Goal: Task Accomplishment & Management: Manage account settings

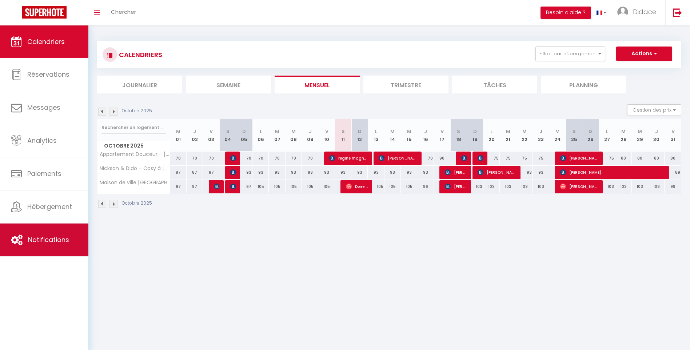
click at [45, 240] on span "Notifications" at bounding box center [48, 239] width 41 height 9
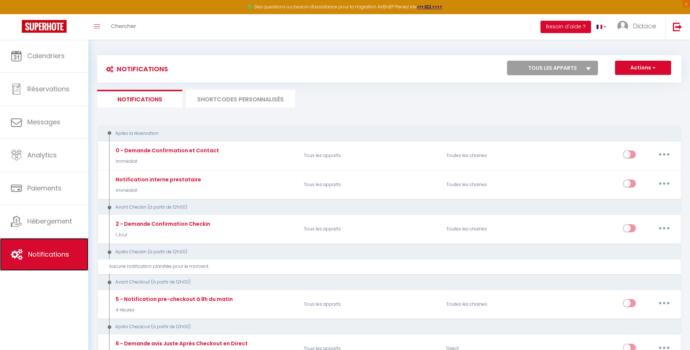
click at [57, 250] on span "Notifications" at bounding box center [48, 254] width 41 height 9
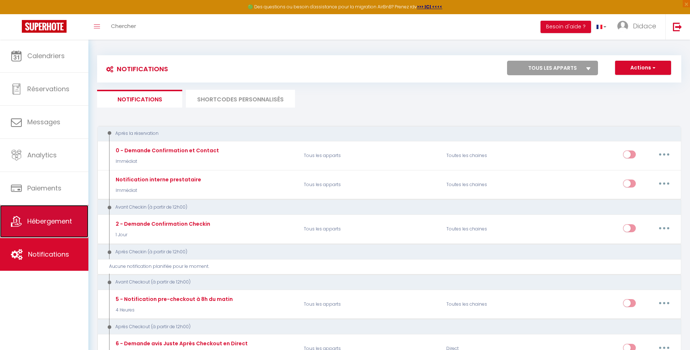
click at [52, 216] on link "Hébergement" at bounding box center [44, 221] width 88 height 33
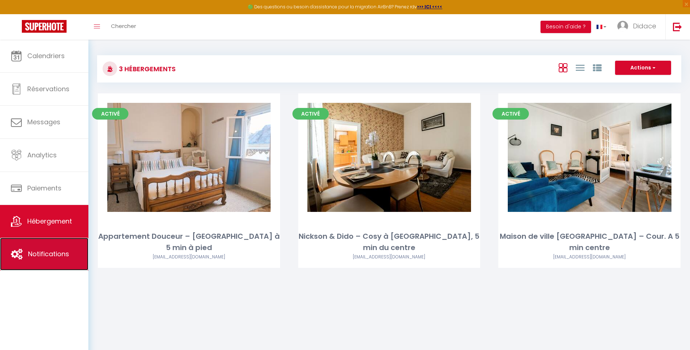
click at [45, 251] on span "Notifications" at bounding box center [48, 253] width 41 height 9
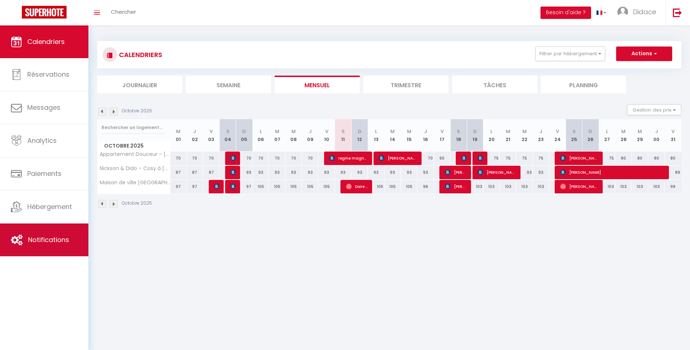
click at [31, 235] on span "Notifications" at bounding box center [48, 239] width 41 height 9
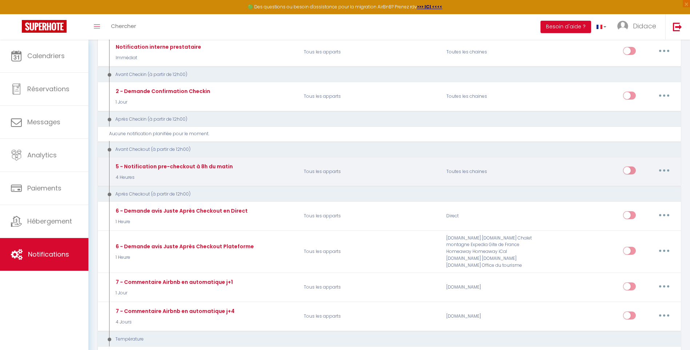
scroll to position [145, 0]
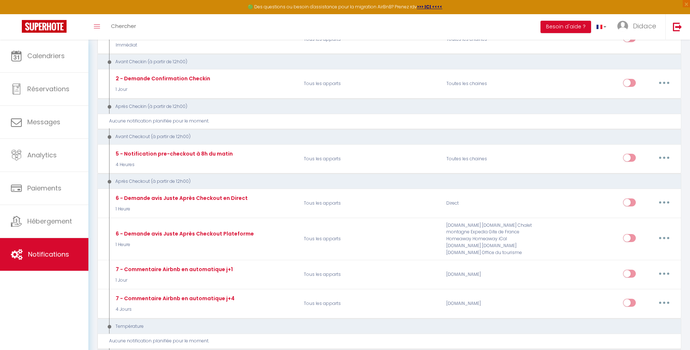
drag, startPoint x: 592, startPoint y: 67, endPoint x: 564, endPoint y: 68, distance: 28.4
click at [564, 68] on div "Avant Checkin (à partir de 12h00)" at bounding box center [389, 62] width 584 height 16
drag, startPoint x: 492, startPoint y: 54, endPoint x: 492, endPoint y: 60, distance: 5.8
click at [492, 60] on div "Avant Checkin (à partir de 12h00)" at bounding box center [389, 62] width 584 height 16
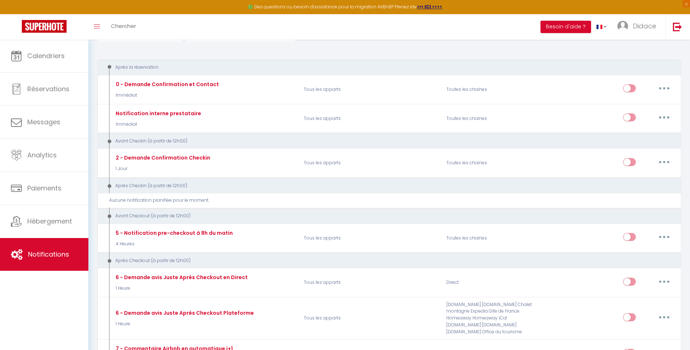
scroll to position [0, 0]
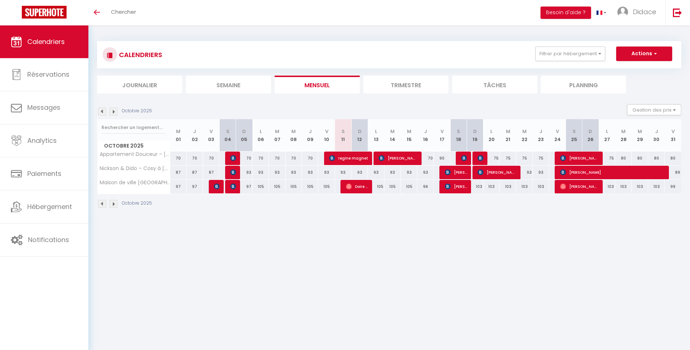
click at [155, 249] on body "🟢 Des questions ou besoin d'assistance pour la migration AirBnB? Prenez rdv >>>…" at bounding box center [345, 200] width 690 height 350
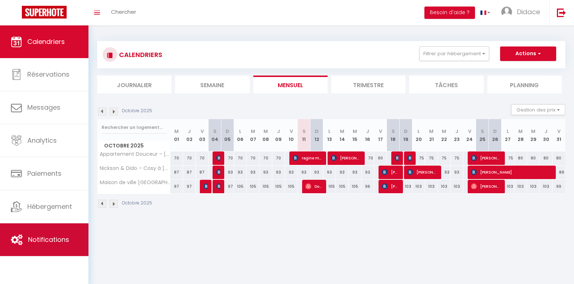
click at [43, 237] on span "Notifications" at bounding box center [48, 239] width 41 height 9
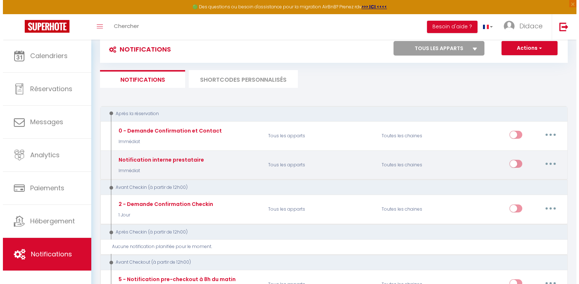
scroll to position [36, 0]
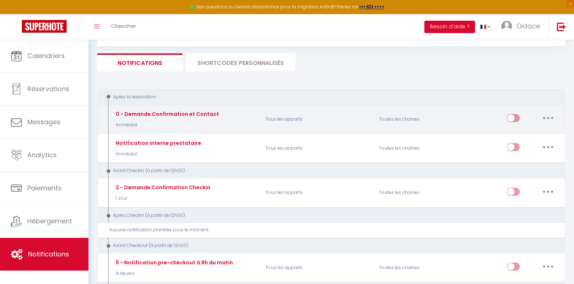
click at [548, 120] on button "button" at bounding box center [548, 118] width 20 height 12
click at [515, 136] on link "Editer" at bounding box center [529, 135] width 54 height 12
type input "0 - Demande Confirmation et Contact"
select select "Immédiat"
select select "if_booking_is_paid"
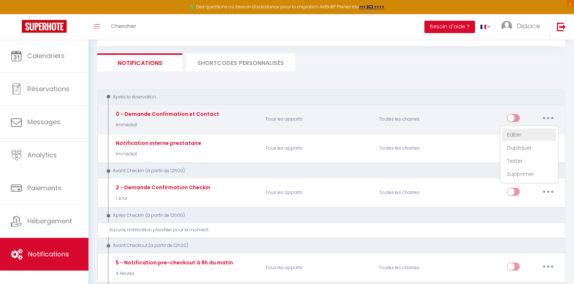
checkbox input "true"
checkbox input "false"
radio input "true"
type input "Merci de confirmer votre réservation - [BOOKING:ID] - [GUEST:FIRST_NAME] [GUEST…"
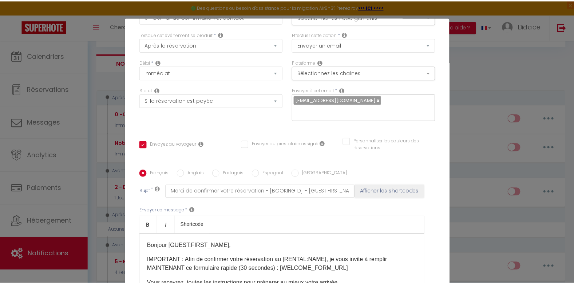
scroll to position [0, 0]
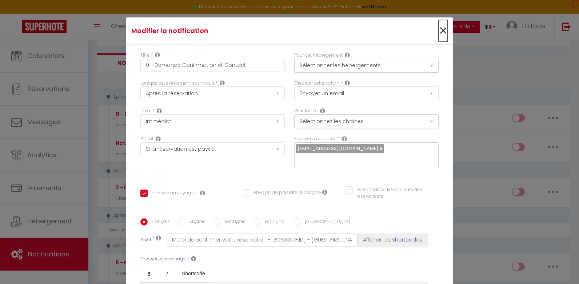
click at [439, 30] on span "×" at bounding box center [443, 31] width 9 height 22
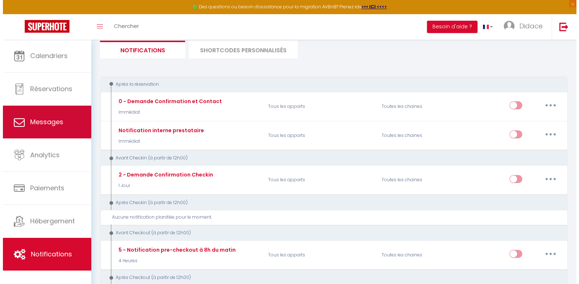
scroll to position [36, 0]
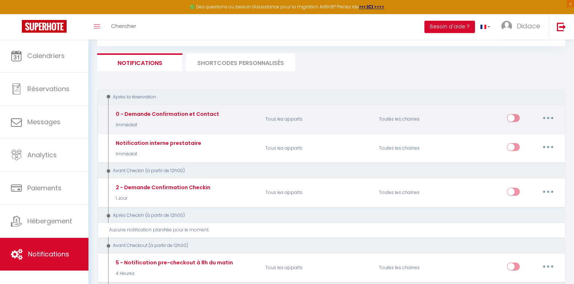
click at [546, 117] on button "button" at bounding box center [548, 118] width 20 height 12
click at [519, 136] on link "Editer" at bounding box center [529, 135] width 54 height 12
checkbox input "true"
checkbox input "false"
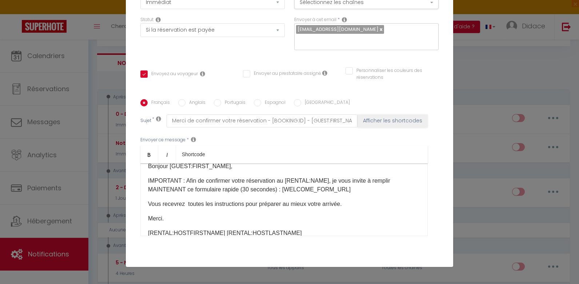
scroll to position [0, 0]
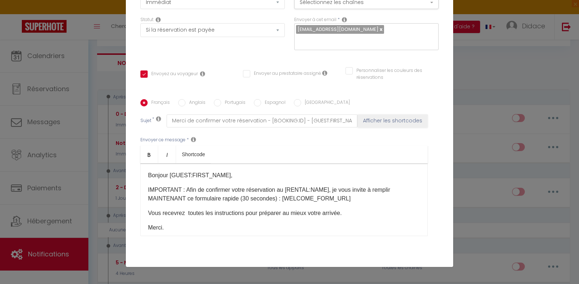
click at [470, 115] on div "Modifier la notification × Titre * 0 - Demande Confirmation et Contact Pour cet…" at bounding box center [289, 142] width 579 height 284
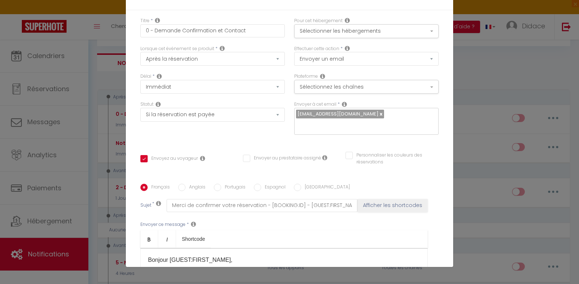
click at [155, 20] on icon at bounding box center [157, 20] width 5 height 6
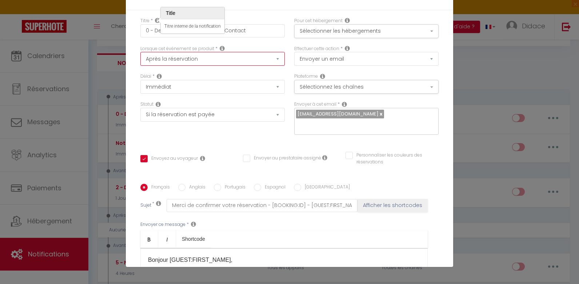
click at [165, 57] on select "Après la réservation Avant Checkin (à partir de 12h00) Après Checkin (à partir …" at bounding box center [212, 59] width 144 height 14
click at [140, 52] on select "Après la réservation Avant Checkin (à partir de 12h00) Après Checkin (à partir …" at bounding box center [212, 59] width 144 height 14
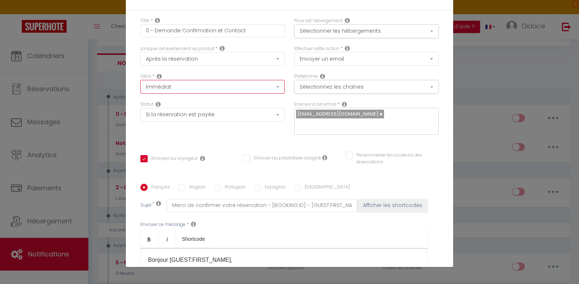
drag, startPoint x: 271, startPoint y: 87, endPoint x: 266, endPoint y: 89, distance: 5.4
click at [271, 87] on select "Immédiat + 10 Minutes + 1 Heure + 2 Heures + 3 Heures + 4 Heures + 5 Heures + 6…" at bounding box center [212, 87] width 144 height 14
click at [262, 73] on div "Lorsque cet événement se produit * Après la réservation Avant Checkin (à partir…" at bounding box center [213, 59] width 154 height 28
click at [272, 115] on select "Aucun Si la réservation est payée Si réservation non payée Si la caution a été …" at bounding box center [212, 115] width 144 height 14
click at [237, 103] on div "Statut Aucun Si la réservation est payée Si réservation non payée Si la caution…" at bounding box center [212, 111] width 144 height 21
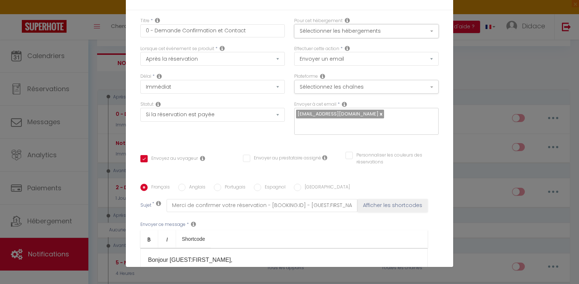
click at [416, 28] on button "Sélectionner les hébergements" at bounding box center [366, 31] width 144 height 14
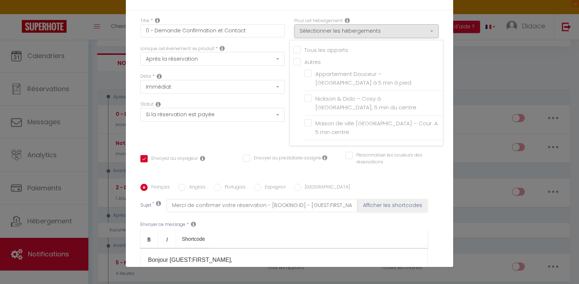
click at [294, 51] on input "Tous les apparts" at bounding box center [368, 49] width 149 height 7
checkbox input "true"
checkbox input "false"
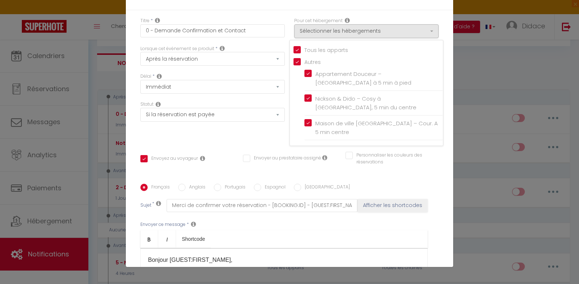
checkbox input "true"
click at [294, 49] on input "Tous les apparts" at bounding box center [368, 49] width 149 height 7
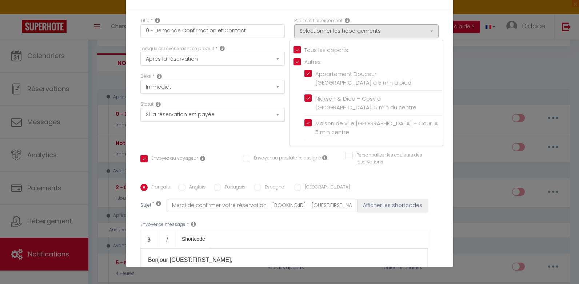
checkbox input "false"
checkbox input "true"
checkbox input "false"
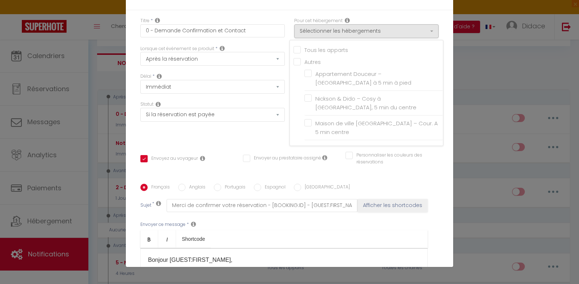
checkbox input "false"
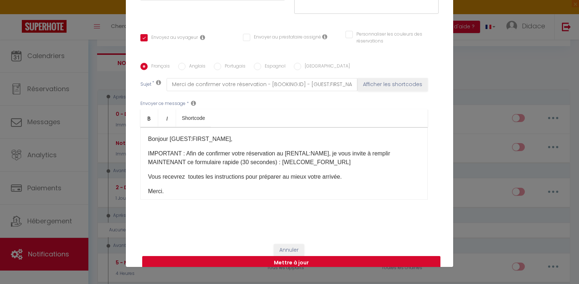
click at [285, 256] on button "Mettre à jour" at bounding box center [291, 263] width 298 height 14
checkbox input "true"
checkbox input "false"
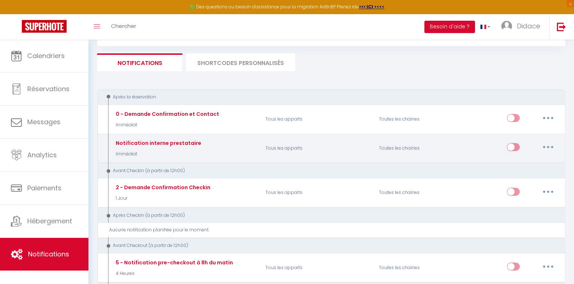
click at [548, 148] on icon "button" at bounding box center [548, 147] width 2 height 2
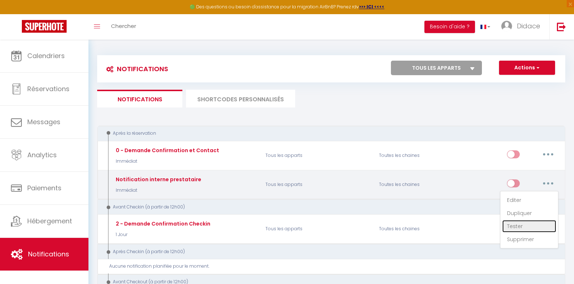
click at [510, 226] on link "Tester" at bounding box center [529, 226] width 54 height 12
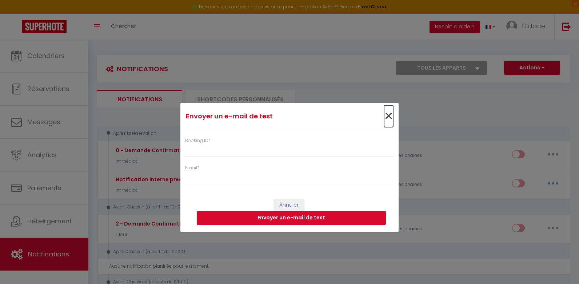
click at [387, 116] on span "×" at bounding box center [388, 116] width 9 height 22
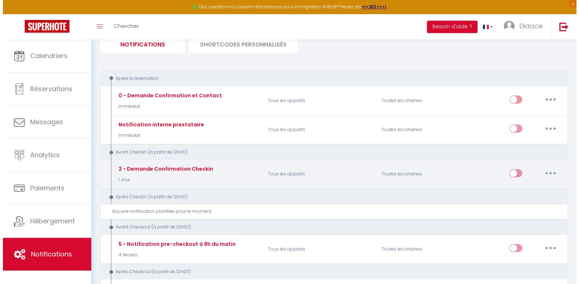
scroll to position [73, 0]
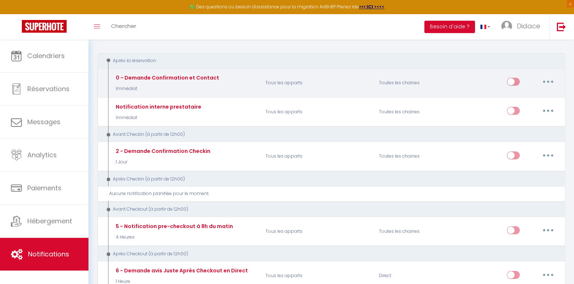
click at [544, 83] on button "button" at bounding box center [548, 82] width 20 height 12
click at [516, 100] on link "Editer" at bounding box center [529, 98] width 54 height 12
type input "0 - Demande Confirmation et Contact"
select select "Immédiat"
select select "if_booking_is_paid"
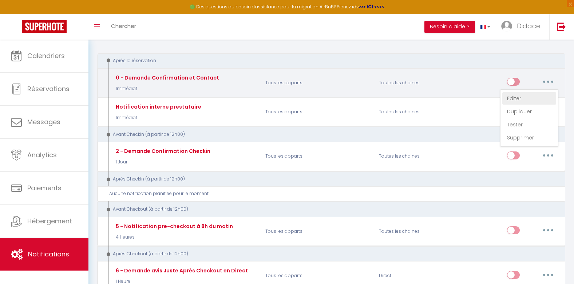
checkbox input "true"
checkbox input "false"
radio input "true"
type input "Merci de confirmer votre réservation - [BOOKING:ID] - [GUEST:FIRST_NAME] [GUEST…"
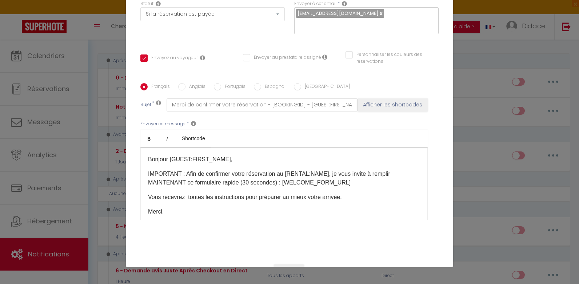
scroll to position [113, 0]
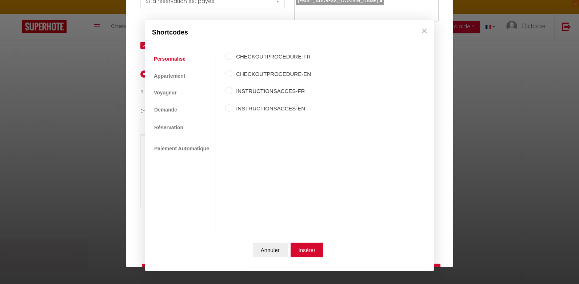
click at [227, 92] on input "INSTRUCTIONSACCES-FR" at bounding box center [228, 90] width 7 height 7
radio input "true"
click at [228, 109] on input "INSTRUCTIONSACCES-EN" at bounding box center [228, 107] width 7 height 7
radio input "true"
click at [225, 90] on input "INSTRUCTIONSACCES-FR" at bounding box center [228, 90] width 7 height 7
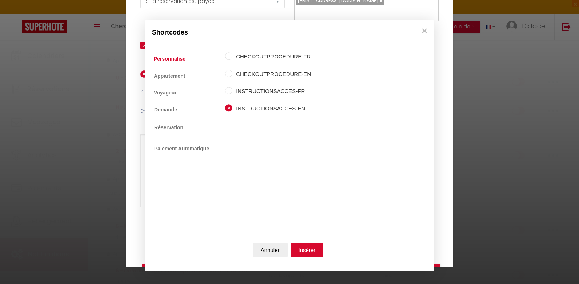
radio input "true"
click at [227, 72] on input "CHECKOUTPROCEDURE-EN" at bounding box center [228, 73] width 7 height 7
radio input "true"
drag, startPoint x: 225, startPoint y: 59, endPoint x: 219, endPoint y: 62, distance: 6.8
click at [225, 59] on input "CHECKOUTPROCEDURE-FR" at bounding box center [228, 56] width 7 height 7
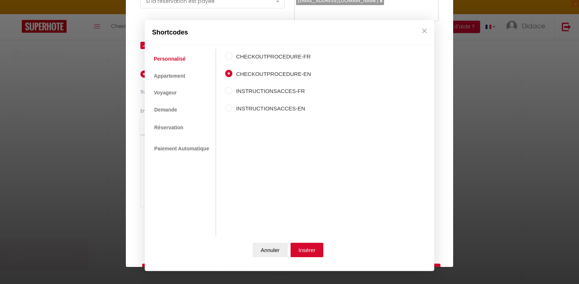
radio input "true"
click at [168, 72] on link "Appartement" at bounding box center [169, 75] width 39 height 13
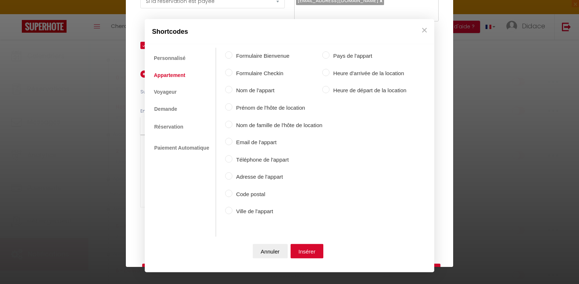
click at [229, 55] on input "Formulaire Bienvenue" at bounding box center [228, 55] width 7 height 7
radio input "true"
click at [229, 78] on div "Formulaire Checkin" at bounding box center [273, 74] width 97 height 10
click at [228, 72] on input "Formulaire Checkin" at bounding box center [228, 72] width 7 height 7
radio input "true"
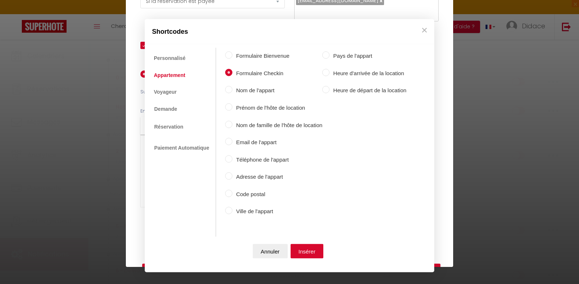
click at [229, 57] on input "Formulaire Bienvenue" at bounding box center [228, 55] width 7 height 7
radio input "true"
click at [167, 93] on link "Voyageur" at bounding box center [165, 91] width 30 height 13
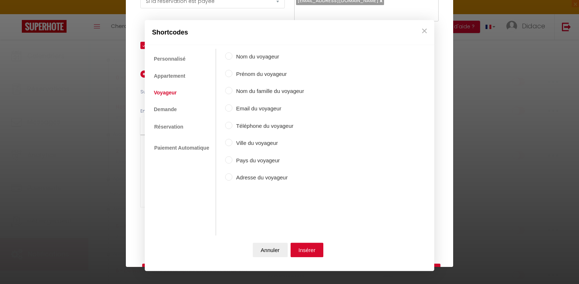
click at [228, 56] on input "Nom du voyageur" at bounding box center [228, 56] width 7 height 7
radio input "true"
click at [229, 77] on div "Prénom du voyageur" at bounding box center [264, 75] width 79 height 10
click at [231, 76] on input "Prénom du voyageur" at bounding box center [228, 73] width 7 height 7
radio input "true"
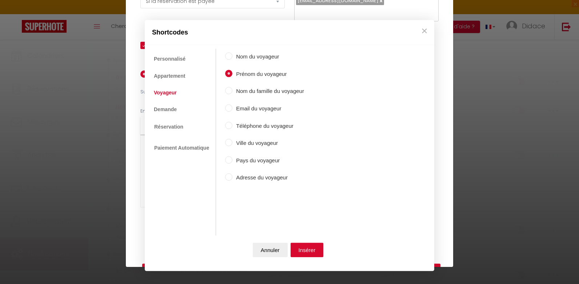
click at [228, 92] on input "Nom du famille du voyageur" at bounding box center [228, 90] width 7 height 7
radio input "true"
click at [168, 109] on link "Demande" at bounding box center [165, 109] width 30 height 13
click at [164, 125] on link "Réservation" at bounding box center [168, 126] width 36 height 13
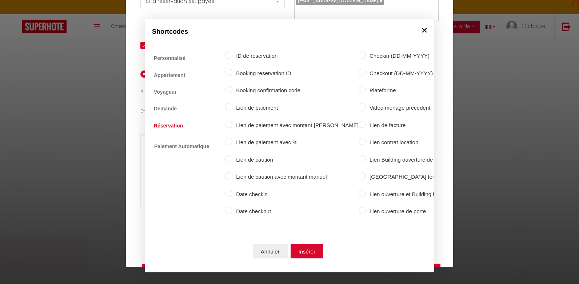
click at [425, 27] on button "×" at bounding box center [424, 30] width 11 height 15
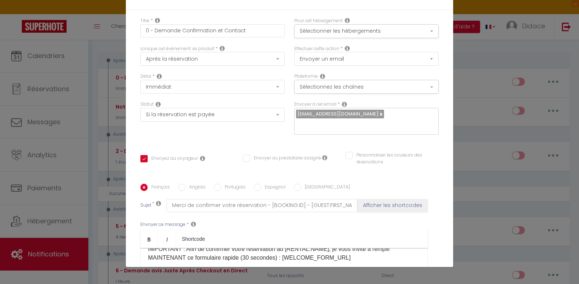
scroll to position [0, 0]
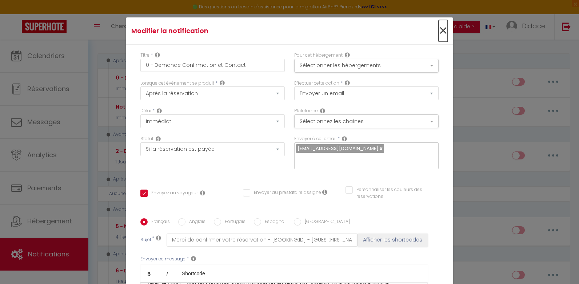
click at [439, 30] on span "×" at bounding box center [443, 31] width 9 height 22
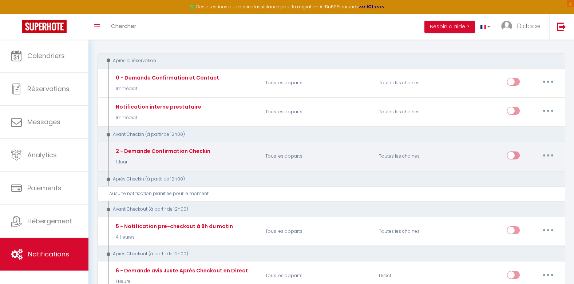
click at [545, 155] on button "button" at bounding box center [548, 156] width 20 height 12
click at [518, 171] on link "Editer" at bounding box center [529, 172] width 54 height 12
type input "2 - Demande Confirmation Checkin"
select select "1 Jour"
checkbox input "true"
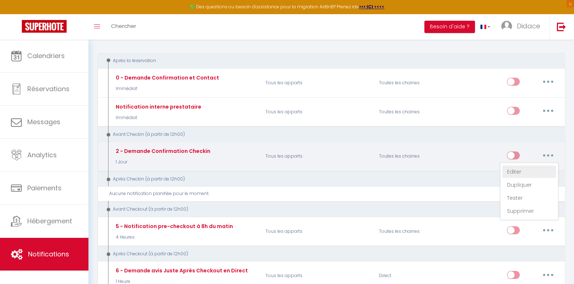
checkbox input "false"
type input "Procédure pour le checkin - [RENTAL:NAME]"
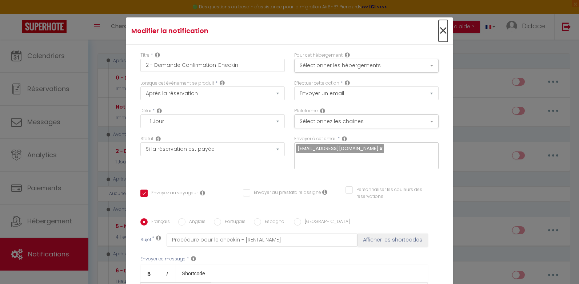
click at [439, 30] on span "×" at bounding box center [443, 31] width 9 height 22
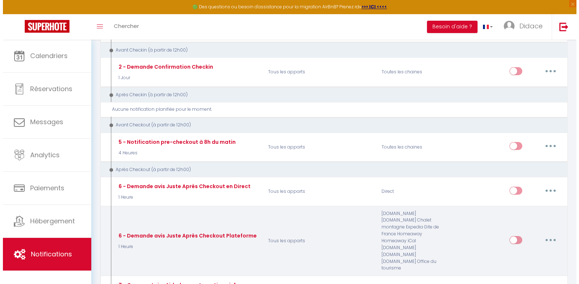
scroll to position [182, 0]
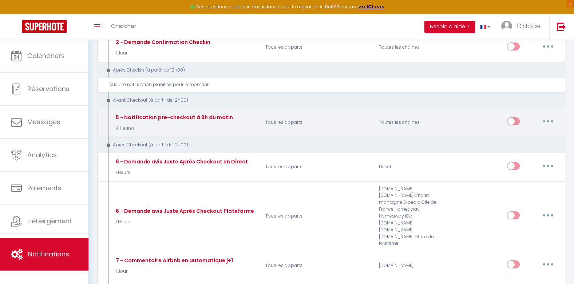
click at [545, 121] on button "button" at bounding box center [548, 122] width 20 height 12
click at [510, 139] on link "Editer" at bounding box center [529, 138] width 54 height 12
type input "5 - Notification pre-checkout à 8h du matin"
select select "4"
select select "4 Heures"
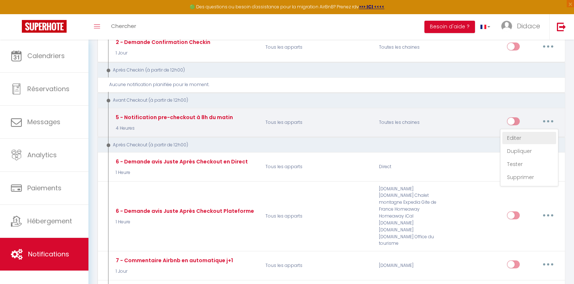
checkbox input "true"
checkbox input "false"
type input "Procédure pour votre départ - [RENTAL:NAME] - [GUEST:FIRST_NAME] [GUEST:NAME]"
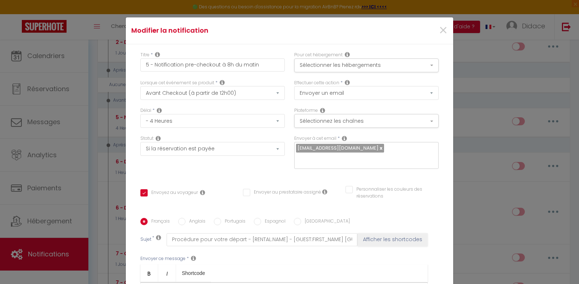
scroll to position [0, 0]
click at [271, 122] on select "Immédiat - 10 Minutes - 1 Heure - 2 Heures - 3 Heures - 4 Heures - 5 Heures - 6…" at bounding box center [212, 122] width 144 height 14
select select "1 Jour"
click at [140, 115] on select "Immédiat - 10 Minutes - 1 Heure - 2 Heures - 3 Heures - 4 Heures - 5 Heures - 6…" at bounding box center [212, 122] width 144 height 14
checkbox input "true"
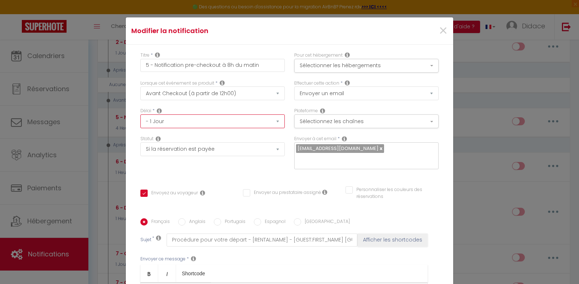
checkbox input "false"
click at [345, 81] on icon at bounding box center [347, 83] width 5 height 6
click at [347, 83] on div "Effectuer cette action * Envoyer un email Envoyer un SMS Envoyer une notificati…" at bounding box center [366, 90] width 144 height 21
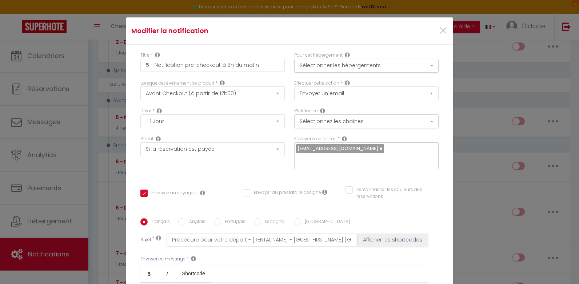
click at [345, 83] on icon at bounding box center [347, 83] width 5 height 6
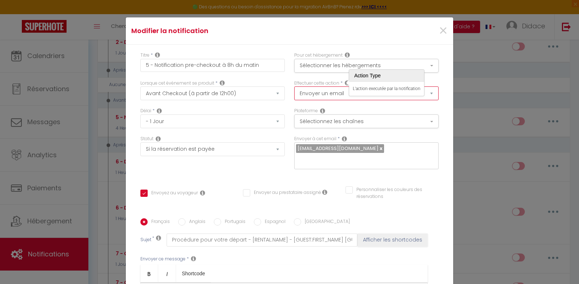
click at [306, 93] on select "Envoyer un email Envoyer un SMS Envoyer une notification push" at bounding box center [366, 94] width 144 height 14
select select "notification"
click at [294, 87] on select "Envoyer un email Envoyer un SMS Envoyer une notification push" at bounding box center [366, 94] width 144 height 14
checkbox input "true"
checkbox input "false"
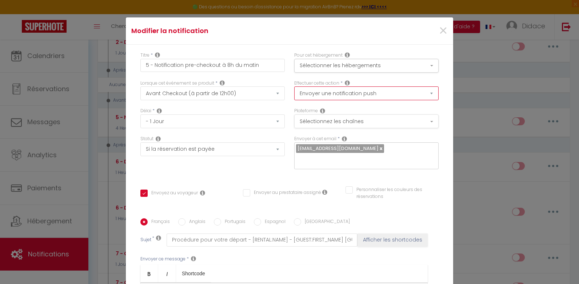
checkbox input "false"
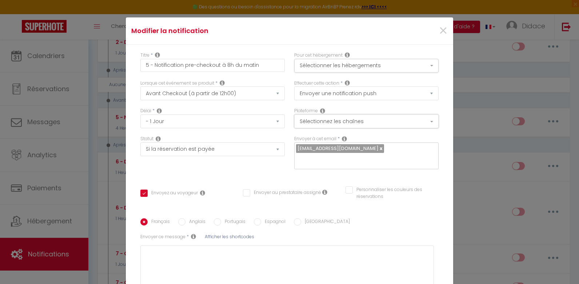
click at [422, 120] on button "Sélectionnez les chaînes" at bounding box center [366, 122] width 144 height 14
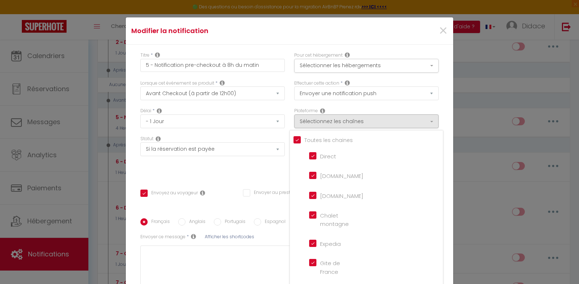
click at [436, 117] on div "Titre * 5 - Notification pre-checkout à 8h du matin Pour cet hébergement Sélect…" at bounding box center [289, 191] width 327 height 293
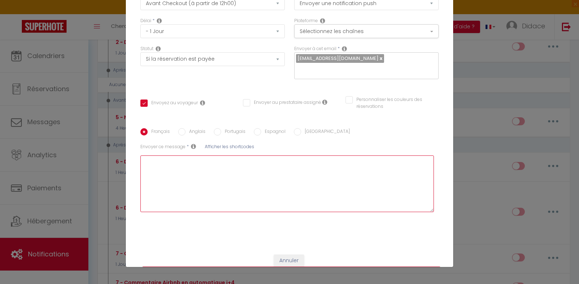
scroll to position [66, 0]
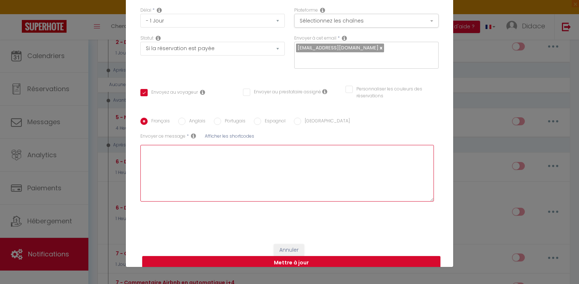
drag, startPoint x: 255, startPoint y: 195, endPoint x: 233, endPoint y: 169, distance: 34.4
click at [235, 168] on textarea at bounding box center [287, 173] width 294 height 57
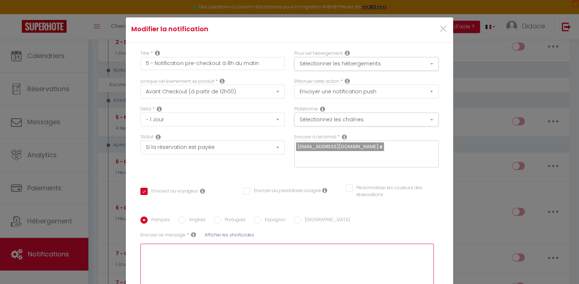
scroll to position [0, 0]
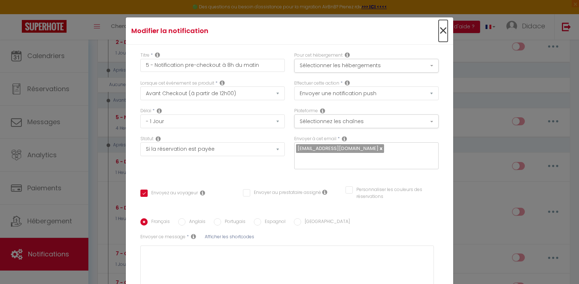
click at [439, 31] on span "×" at bounding box center [443, 31] width 9 height 22
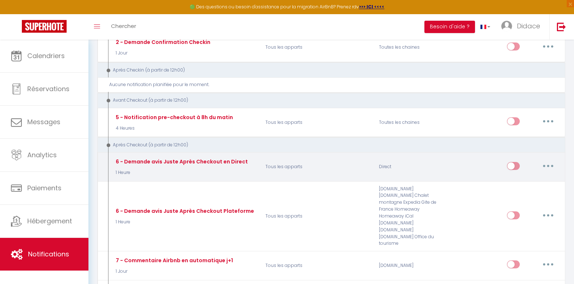
click at [546, 165] on button "button" at bounding box center [548, 166] width 20 height 12
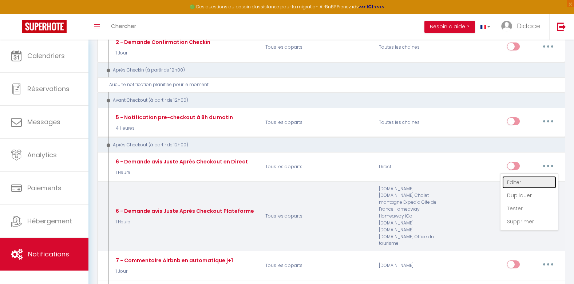
click at [514, 185] on link "Editer" at bounding box center [529, 182] width 54 height 12
type input "6 - Demande avis Juste Après Checkout en Direct"
select select "1 Heure"
checkbox input "true"
checkbox input "false"
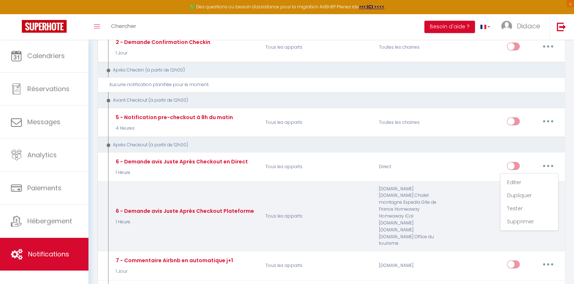
checkbox input "false"
type input "[GUEST:FIRST_NAME], voici un cadeau pour vous avant de quitter [RENTAL:CITY]"
select select "email"
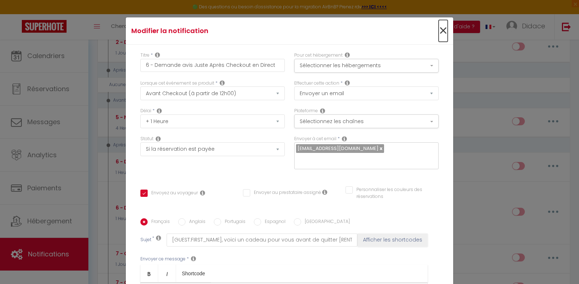
click at [439, 30] on span "×" at bounding box center [443, 31] width 9 height 22
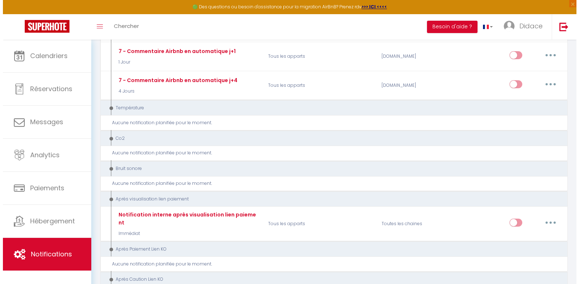
scroll to position [436, 0]
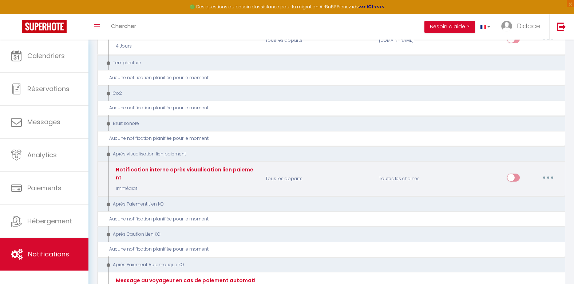
click at [544, 172] on button "button" at bounding box center [548, 178] width 20 height 12
click at [515, 188] on link "Editer" at bounding box center [529, 194] width 54 height 12
type input "Notification interne après visualisation lien paiement"
select select "9"
select select "Immédiat"
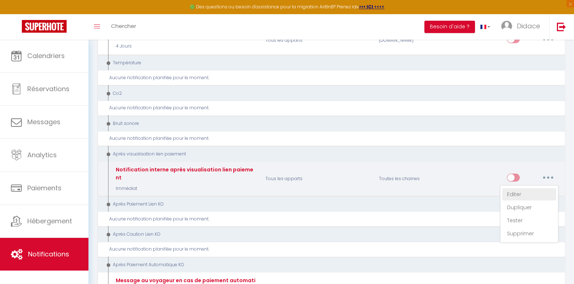
select select
checkbox input "false"
type input "Email après visualisation lien paiement - [RENTAL:NAME] - [GUEST:NAME] - [BOOKI…"
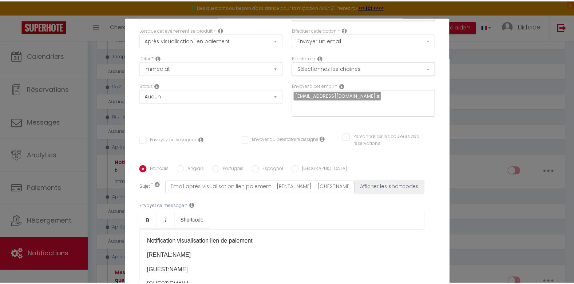
scroll to position [0, 0]
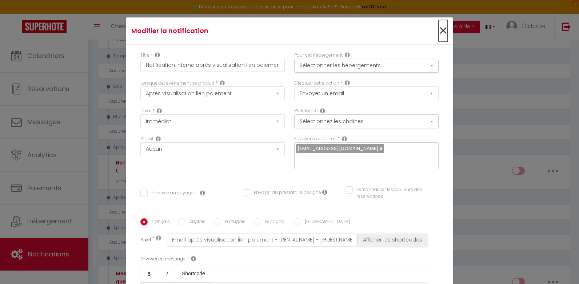
click at [439, 29] on span "×" at bounding box center [443, 31] width 9 height 22
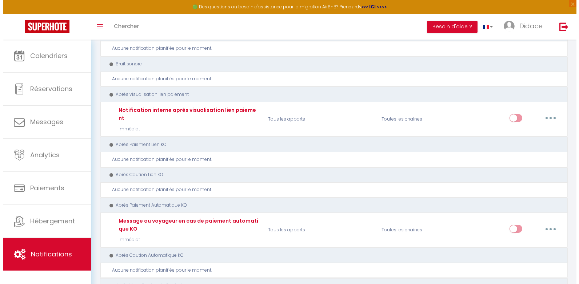
scroll to position [618, 0]
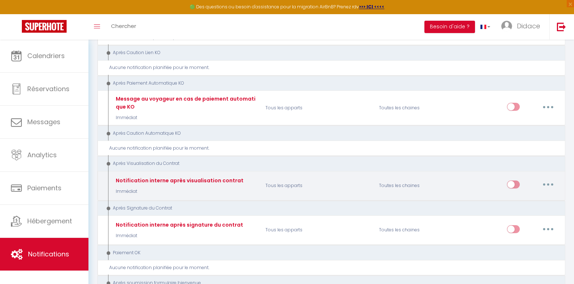
click at [548, 184] on icon "button" at bounding box center [548, 185] width 2 height 2
click at [515, 195] on link "Editer" at bounding box center [529, 201] width 54 height 12
type input "Notification interne après visualisation contrat"
select select "14"
checkbox input "false"
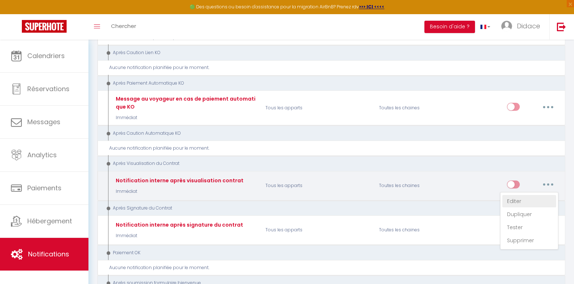
checkbox input "false"
type input "Email après visualisation contrat - [RENTAL:NAME] - [GUEST:NAME] - [BOOKING:ID]"
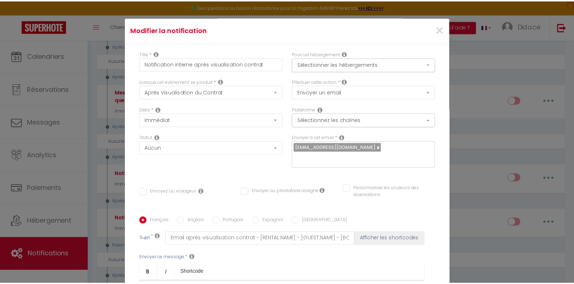
scroll to position [0, 0]
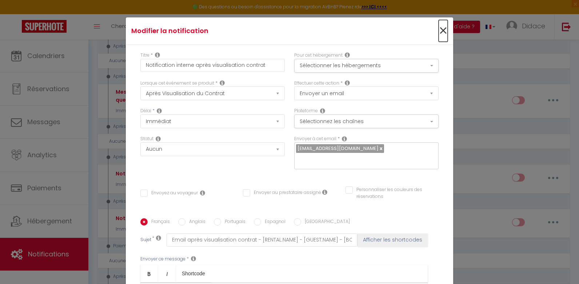
click at [439, 27] on span "×" at bounding box center [443, 31] width 9 height 22
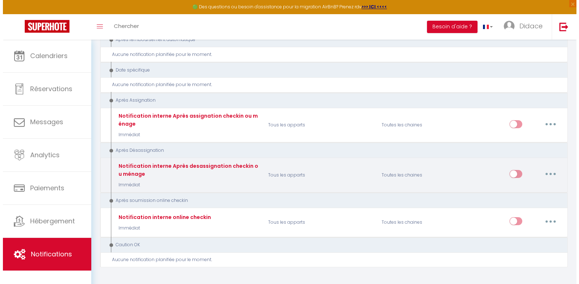
scroll to position [946, 0]
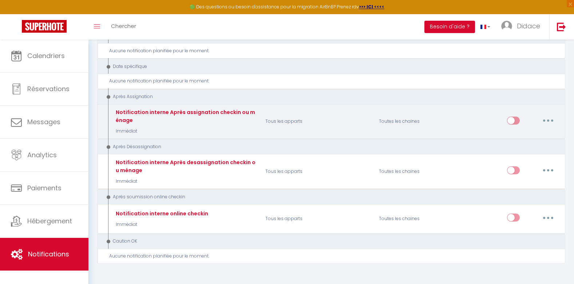
click at [550, 115] on button "button" at bounding box center [548, 121] width 20 height 12
click at [515, 131] on link "Editer" at bounding box center [529, 137] width 54 height 12
type input "Notification interne Après assignation checkin ou ménage"
select select "21"
checkbox input "false"
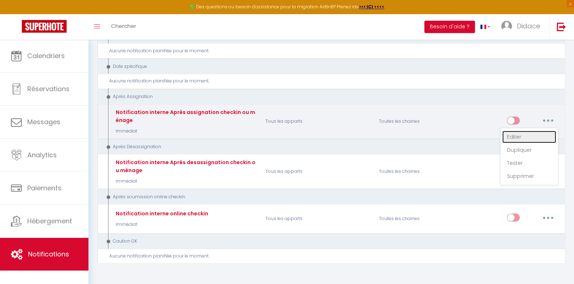
checkbox input "false"
type input "Notification Après assignation checkin ou ménage - [RENTAL:NAME] - [GUEST:NAME]…"
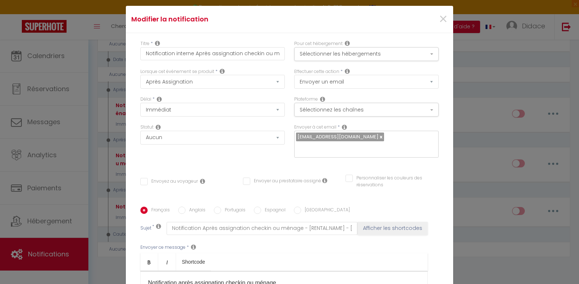
scroll to position [0, 0]
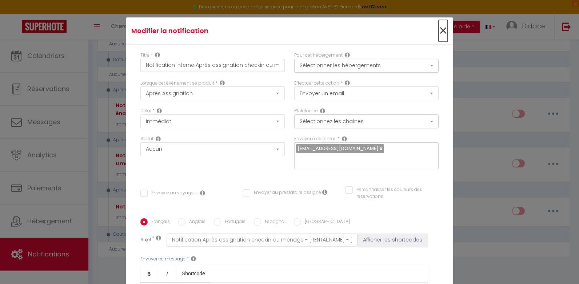
click at [439, 28] on span "×" at bounding box center [443, 31] width 9 height 22
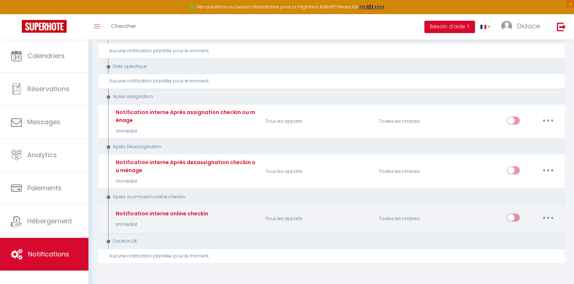
click at [545, 212] on button "button" at bounding box center [548, 218] width 20 height 12
click at [520, 228] on link "Editer" at bounding box center [529, 234] width 54 height 12
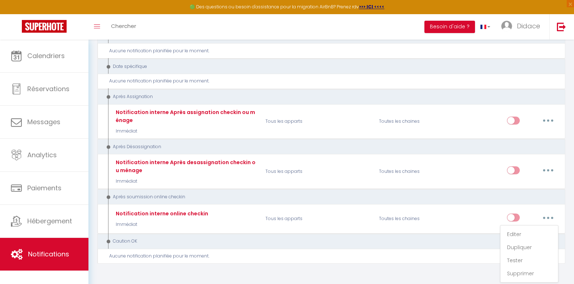
type input "Notification interne online checkin"
select select "23"
checkbox input "false"
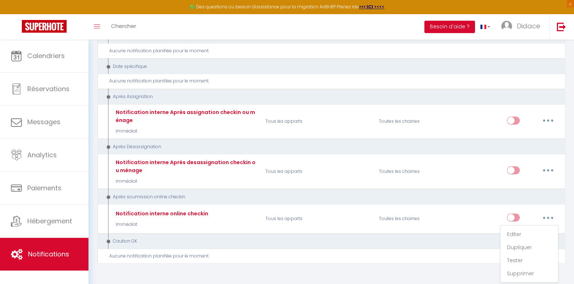
type input "Notification online checkin - [RENTAL:NAME] - [GUEST:NAME] - [BOOKING:ID]"
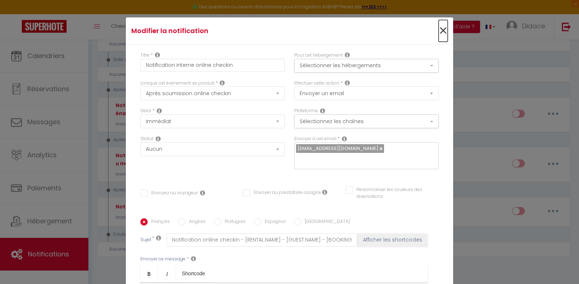
click at [439, 33] on span "×" at bounding box center [443, 31] width 9 height 22
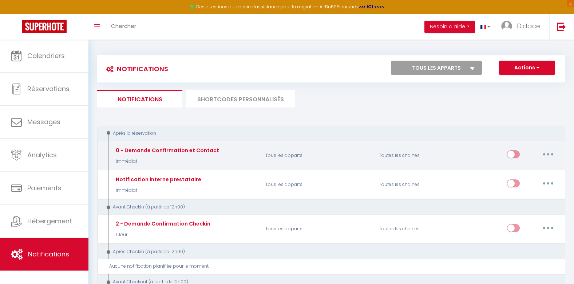
click at [551, 155] on button "button" at bounding box center [548, 155] width 20 height 12
click at [515, 173] on link "Editer" at bounding box center [529, 171] width 54 height 12
type input "0 - Demande Confirmation et Contact"
select select "1"
select select "if_booking_is_paid"
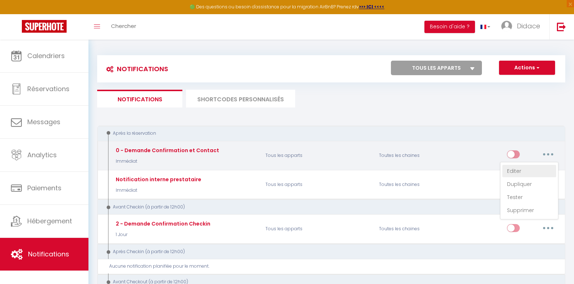
checkbox input "true"
checkbox input "false"
type input "Merci de confirmer votre réservation - [BOOKING:ID] - [GUEST:FIRST_NAME] [GUEST…"
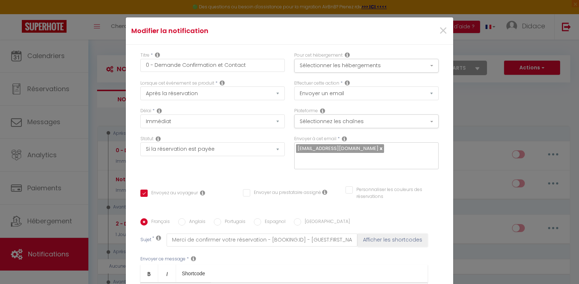
click at [485, 157] on div "Modifier la notification × Titre * 0 - Demande Confirmation et Contact Pour cet…" at bounding box center [289, 142] width 579 height 284
click at [439, 30] on span "×" at bounding box center [443, 31] width 9 height 22
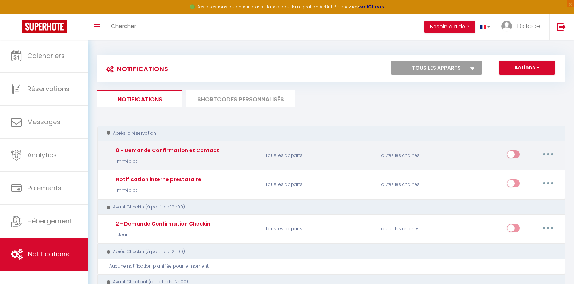
click at [551, 156] on button "button" at bounding box center [548, 155] width 20 height 12
click at [526, 171] on link "Editer" at bounding box center [529, 171] width 54 height 12
checkbox input "true"
checkbox input "false"
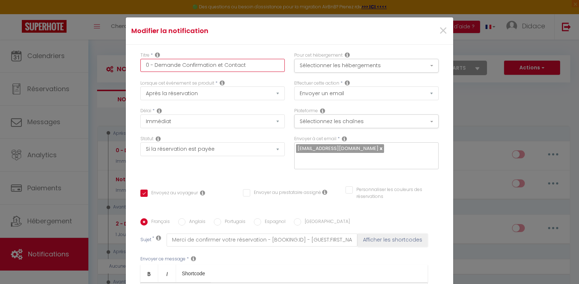
click at [243, 67] on input "0 - Demande Confirmation et Contact" at bounding box center [212, 65] width 144 height 13
click at [247, 65] on input "0 - Demande Confirmation et Contact" at bounding box center [212, 65] width 144 height 13
type input "0 - Demande Confirmation et Contac"
checkbox input "true"
checkbox input "false"
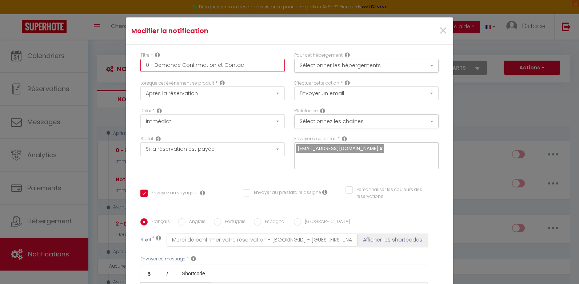
checkbox input "false"
type input "0 - Demande Confirmation et Cont"
checkbox input "true"
checkbox input "false"
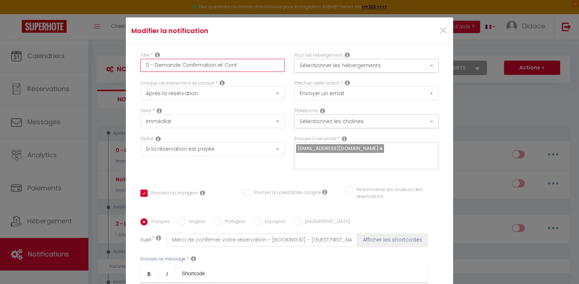
type input "0 - Demande Confirmation et Con"
checkbox input "true"
checkbox input "false"
checkbox input "true"
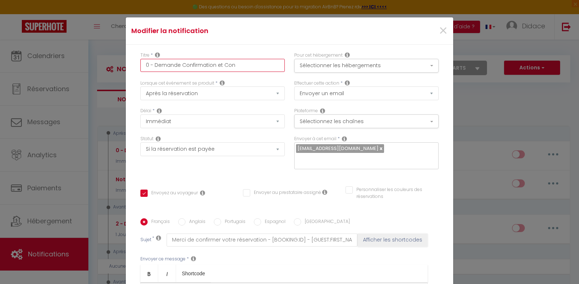
checkbox input "false"
type input "0 - Demande Confirmation et Co"
checkbox input "true"
checkbox input "false"
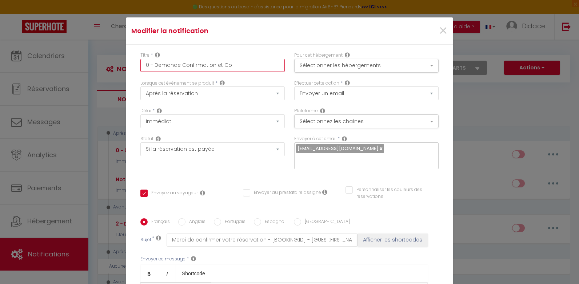
checkbox input "false"
type input "0 - Demande Confirmation et C"
checkbox input "true"
checkbox input "false"
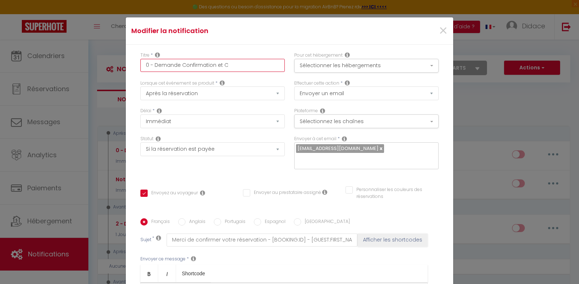
type input "0 - Demande Confirmation et"
checkbox input "true"
checkbox input "false"
type input "0 - Demande Confirmation et"
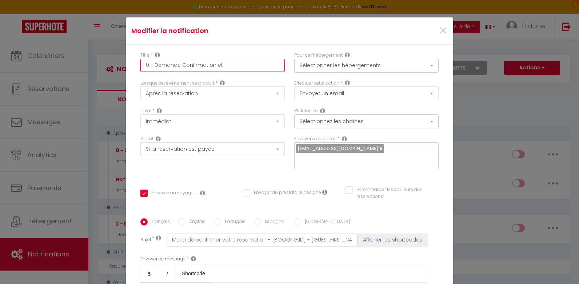
checkbox input "true"
checkbox input "false"
type input "0 - Demande Confirmation e"
checkbox input "true"
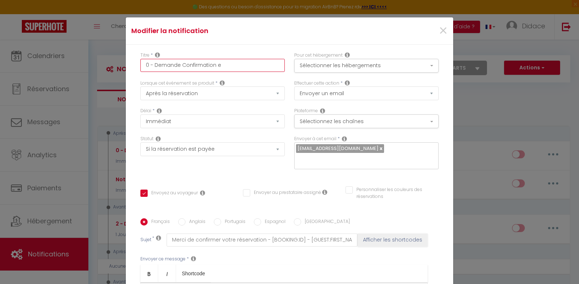
checkbox input "false"
type input "0 - Demande Confirmation"
checkbox input "true"
checkbox input "false"
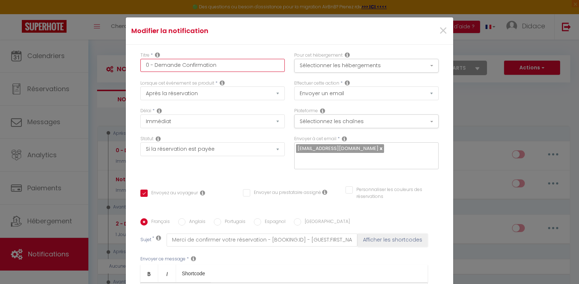
checkbox input "false"
type input "0 - Demande Confirmation"
checkbox input "true"
checkbox input "false"
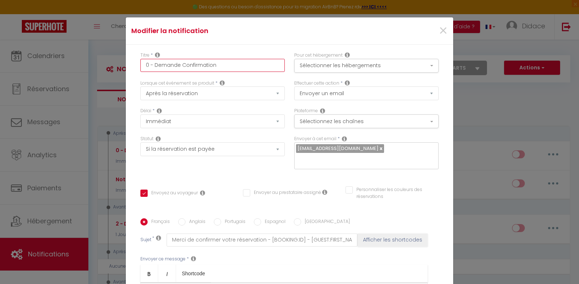
type input "0 - Demande Confirmatio"
checkbox input "true"
checkbox input "false"
type input "0 - Demande Confirmati"
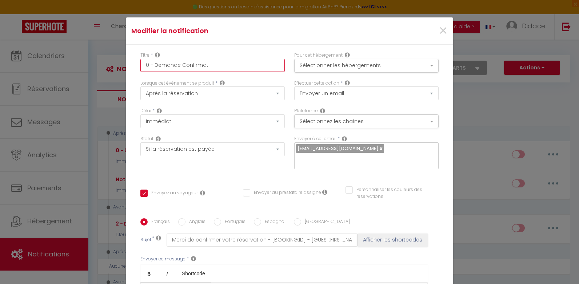
checkbox input "true"
checkbox input "false"
type input "0 - Demande Confirmat"
checkbox input "true"
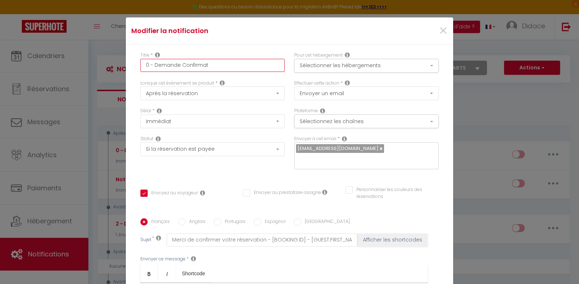
checkbox input "false"
type input "0 - Demande Confirma"
checkbox input "true"
checkbox input "false"
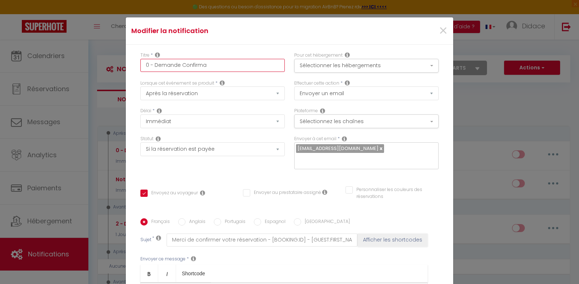
checkbox input "false"
type input "0 - Demande Confirm"
checkbox input "true"
checkbox input "false"
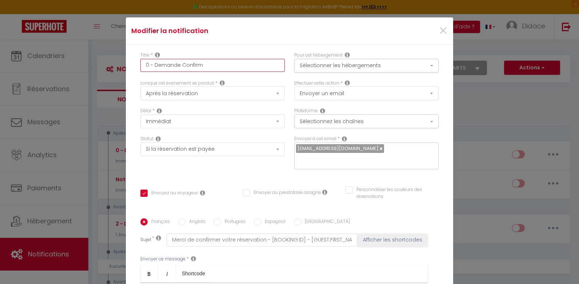
type input "0 - Demande Confir"
checkbox input "true"
checkbox input "false"
type input "0 - Demande Confi"
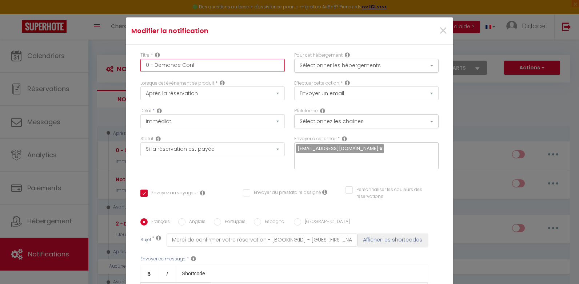
checkbox input "true"
checkbox input "false"
type input "0 - Demande Conf"
checkbox input "true"
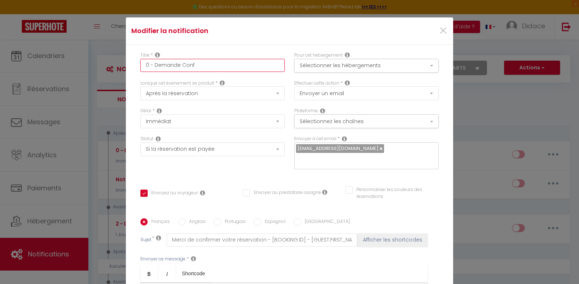
checkbox input "false"
type input "0 - Demande Con"
checkbox input "true"
checkbox input "false"
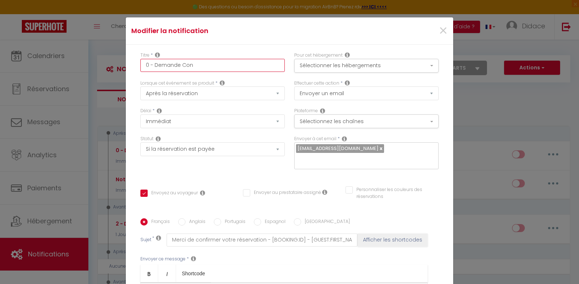
checkbox input "false"
type input "0 - Demande Co"
checkbox input "true"
checkbox input "false"
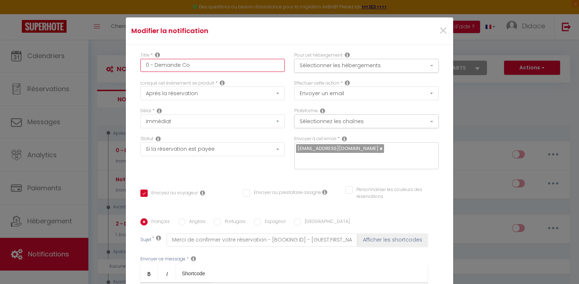
type input "0 - Demande C"
checkbox input "true"
checkbox input "false"
click at [252, 67] on input "message de bienvenue" at bounding box center [212, 65] width 144 height 13
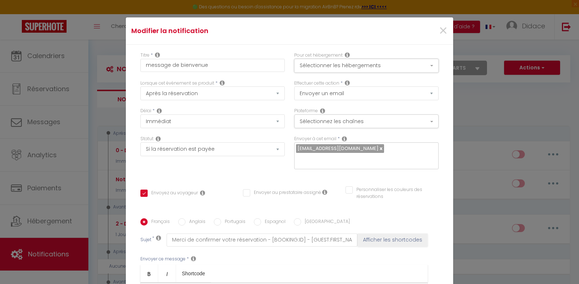
click at [383, 66] on button "Sélectionner les hébergements" at bounding box center [366, 66] width 144 height 14
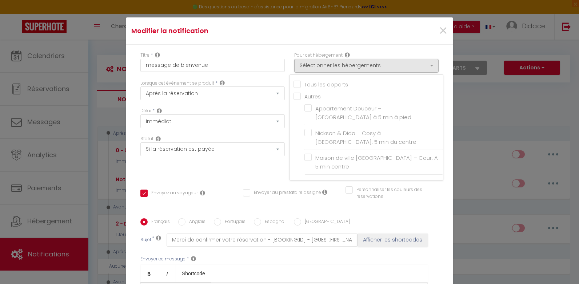
click at [294, 83] on input "Tous les apparts" at bounding box center [368, 83] width 149 height 7
click at [253, 30] on h4 "Modifier la notification" at bounding box center [235, 31] width 208 height 10
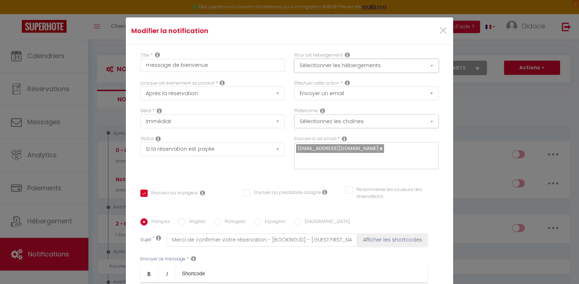
click at [426, 64] on button "Sélectionner les hébergements" at bounding box center [366, 66] width 144 height 14
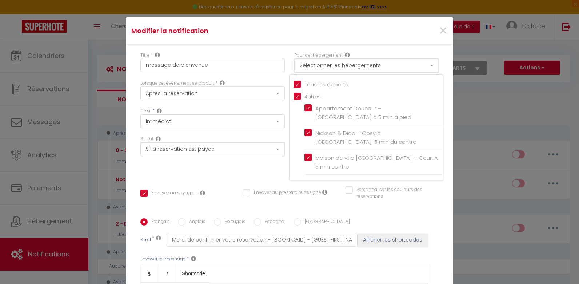
click at [426, 64] on button "Sélectionner les hébergements" at bounding box center [366, 66] width 144 height 14
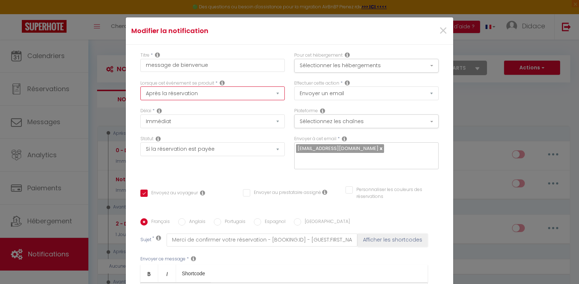
click at [195, 92] on select "Après la réservation Avant Checkin (à partir de 12h00) Après Checkin (à partir …" at bounding box center [212, 94] width 144 height 14
click at [140, 87] on select "Après la réservation Avant Checkin (à partir de 12h00) Après Checkin (à partir …" at bounding box center [212, 94] width 144 height 14
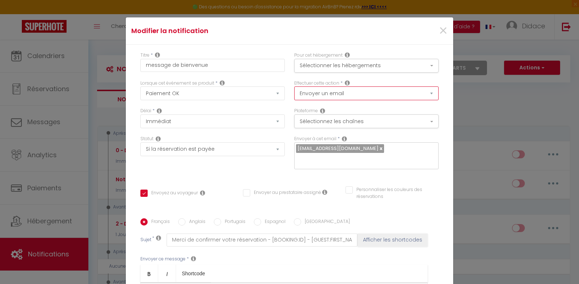
click at [344, 93] on select "Envoyer un email Envoyer un SMS Envoyer une notification push" at bounding box center [366, 94] width 144 height 14
click at [344, 91] on select "Envoyer un email Envoyer un SMS Envoyer une notification push" at bounding box center [366, 94] width 144 height 14
click at [367, 119] on button "Sélectionnez les chaînes" at bounding box center [366, 122] width 144 height 14
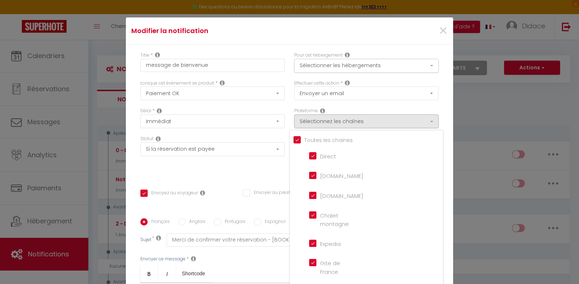
click at [309, 214] on montagne "Chalet montagne" at bounding box center [329, 215] width 41 height 7
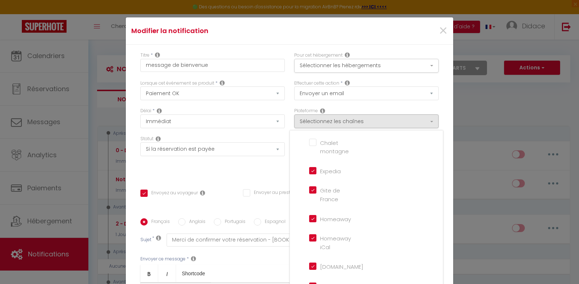
click at [309, 191] on France "Gite de France" at bounding box center [329, 190] width 41 height 7
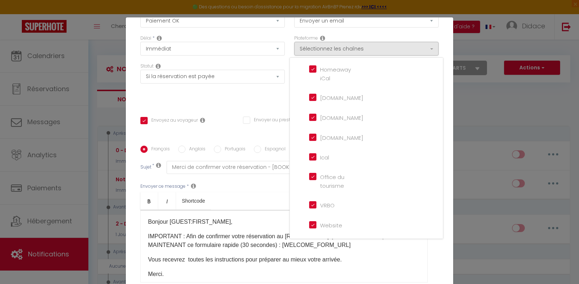
click at [263, 61] on div "Délai * Immédiat + 10 Minutes + 1 Heure + 2 Heures + 3 Heures + 4 Heures + 5 He…" at bounding box center [213, 49] width 154 height 28
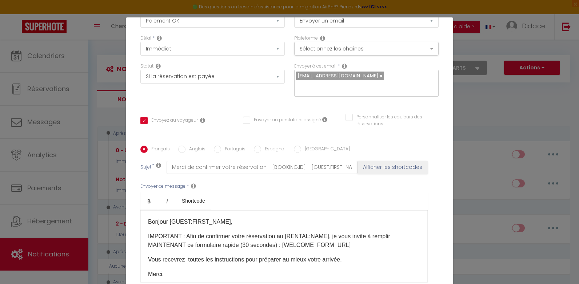
click at [300, 98] on div "Titre * message de bienvenue Pour cet hébergement Sélectionner les hébergements…" at bounding box center [289, 146] width 327 height 348
drag, startPoint x: 300, startPoint y: 98, endPoint x: 368, endPoint y: 83, distance: 70.1
click at [368, 83] on div "[EMAIL_ADDRESS][DOMAIN_NAME]" at bounding box center [366, 83] width 144 height 27
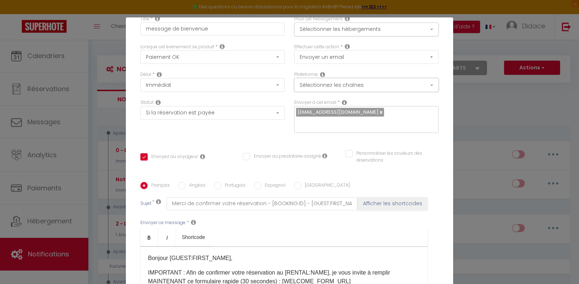
click at [375, 86] on button "Sélectionnez les chaînes" at bounding box center [366, 85] width 144 height 14
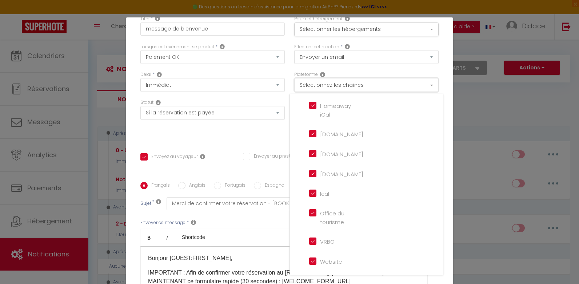
click at [374, 85] on button "Sélectionnez les chaînes" at bounding box center [366, 85] width 144 height 14
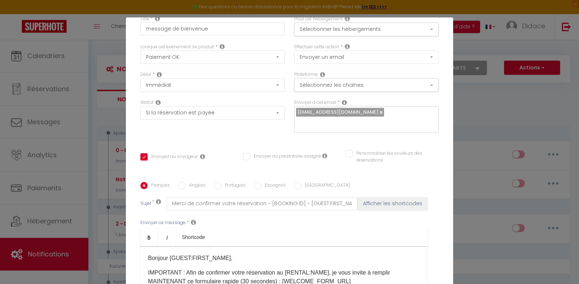
click at [350, 119] on input "text" at bounding box center [364, 123] width 137 height 9
click at [219, 130] on div "Titre * message de bienvenue Pour cet hébergement Sélectionner les hébergements…" at bounding box center [289, 182] width 327 height 348
click at [334, 197] on input "Merci de confirmer votre réservation - [BOOKING:ID] - [GUEST:FIRST_NAME] [GUEST…" at bounding box center [262, 203] width 191 height 13
click at [376, 229] on ul "Bold Italic Shortcode" at bounding box center [283, 238] width 287 height 18
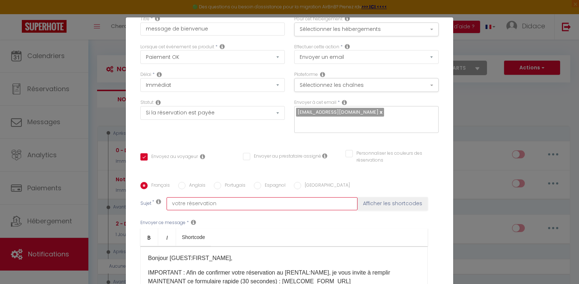
click at [170, 197] on input "votre réservation" at bounding box center [262, 203] width 191 height 13
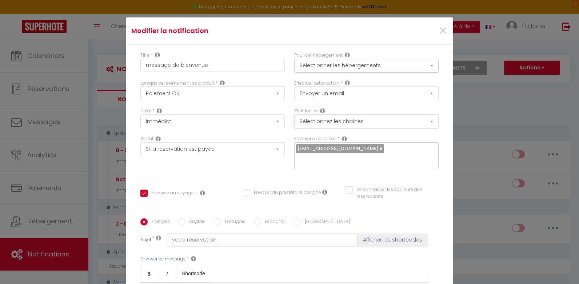
click at [423, 120] on button "Sélectionnez les chaînes" at bounding box center [366, 122] width 144 height 14
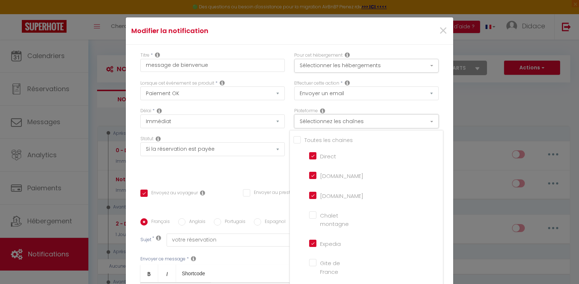
click at [388, 120] on button "Sélectionnez les chaînes" at bounding box center [366, 122] width 144 height 14
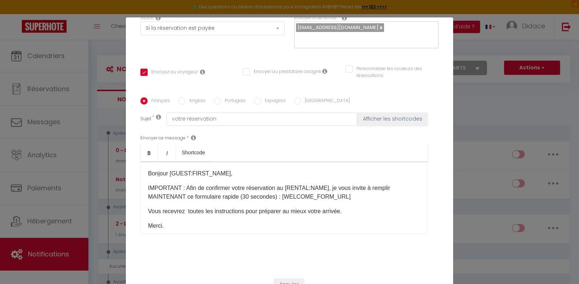
scroll to position [35, 0]
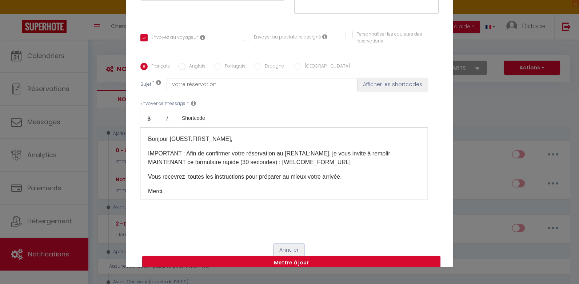
click at [284, 244] on button "Annuler" at bounding box center [289, 250] width 30 height 12
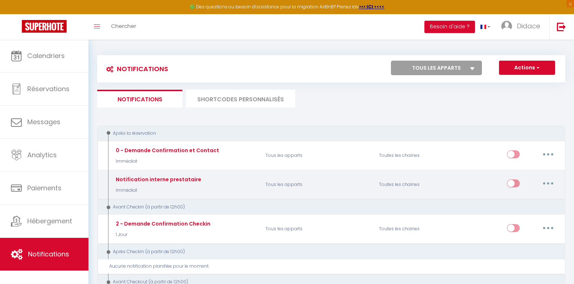
click at [510, 184] on input "checkbox" at bounding box center [513, 185] width 13 height 11
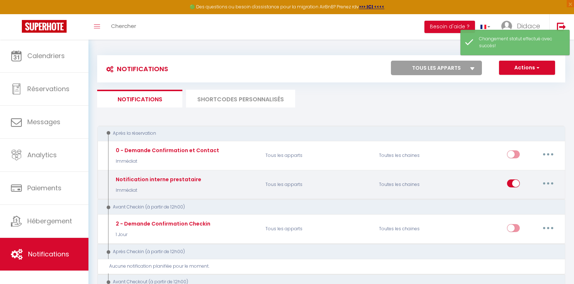
drag, startPoint x: 516, startPoint y: 185, endPoint x: 520, endPoint y: 183, distance: 4.1
click at [516, 184] on input "checkbox" at bounding box center [513, 185] width 13 height 11
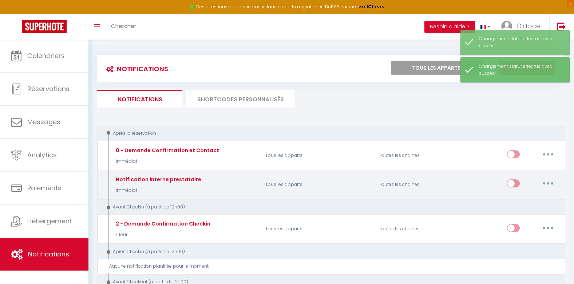
click at [547, 182] on button "button" at bounding box center [548, 184] width 20 height 12
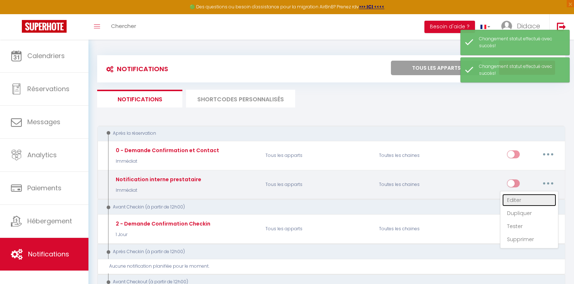
click at [513, 200] on link "Editer" at bounding box center [529, 200] width 54 height 12
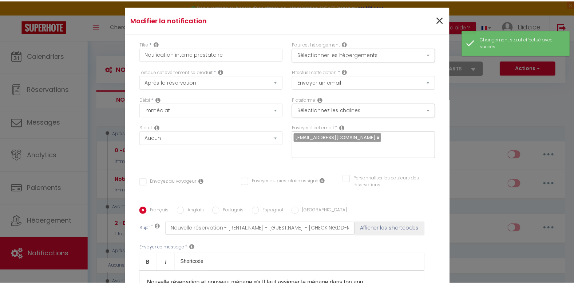
scroll to position [0, 0]
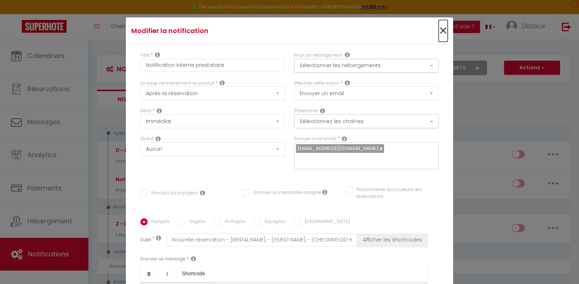
click at [439, 29] on span "×" at bounding box center [443, 31] width 9 height 22
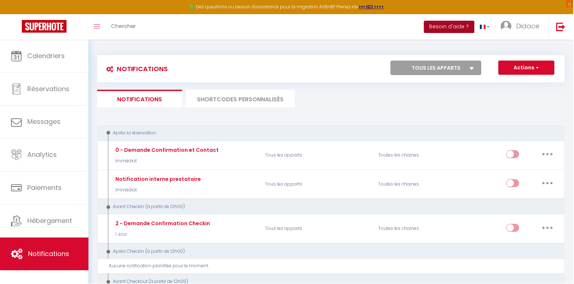
click at [435, 29] on button "Besoin d'aide ?" at bounding box center [449, 27] width 51 height 12
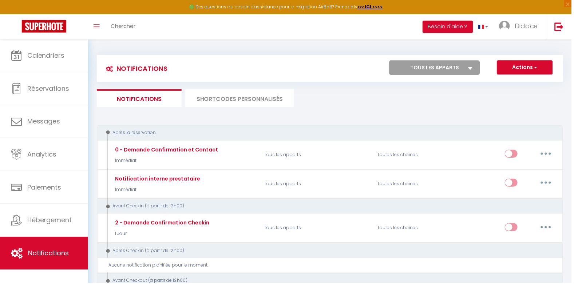
click at [0, 0] on div "Une Question ? Commencer avec ces outils ci-dessous ou consulter les nouveautés…" at bounding box center [0, 0] width 0 height 0
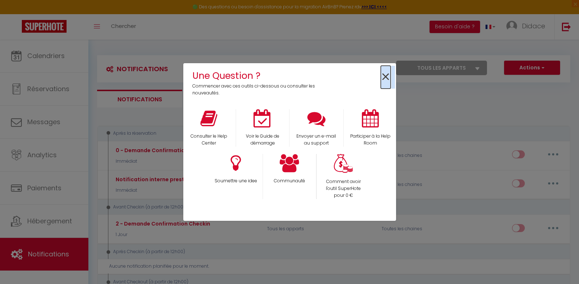
click at [386, 79] on span "×" at bounding box center [386, 77] width 10 height 23
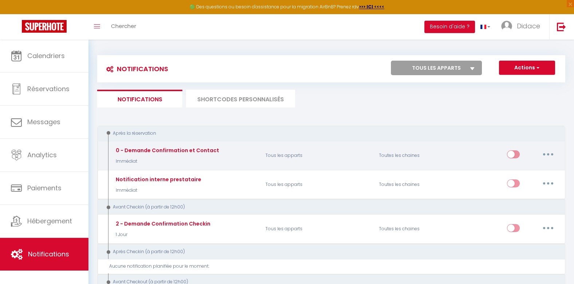
click at [545, 152] on button "button" at bounding box center [548, 155] width 20 height 12
click at [514, 171] on link "Editer" at bounding box center [529, 171] width 54 height 12
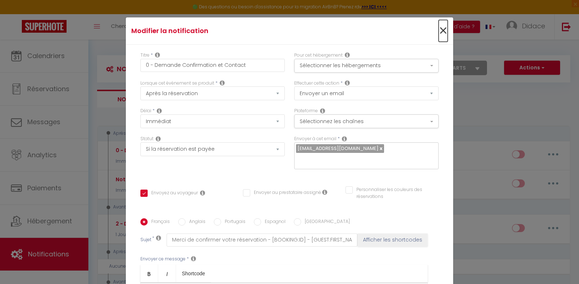
click at [439, 31] on span "×" at bounding box center [443, 31] width 9 height 22
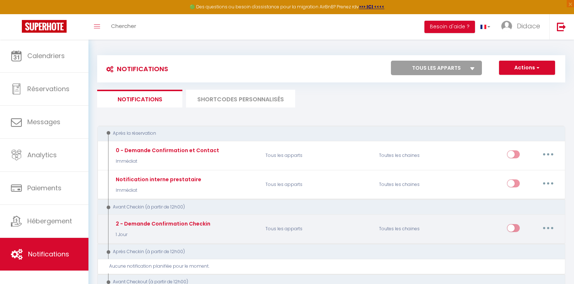
click at [550, 227] on button "button" at bounding box center [548, 229] width 20 height 12
click at [511, 244] on link "Editer" at bounding box center [529, 245] width 54 height 12
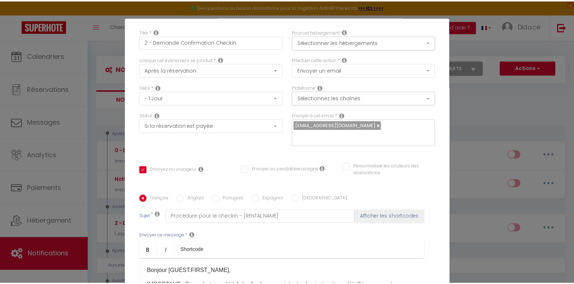
scroll to position [12, 0]
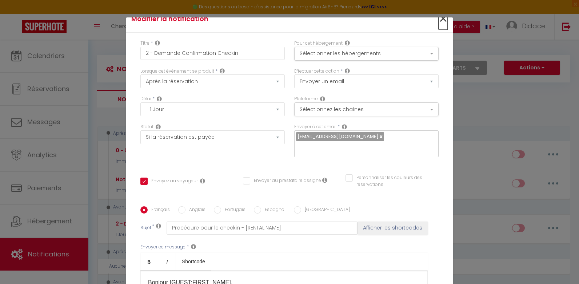
click at [439, 18] on span "×" at bounding box center [443, 19] width 9 height 22
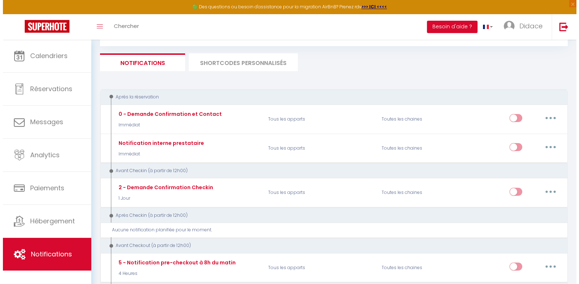
scroll to position [109, 0]
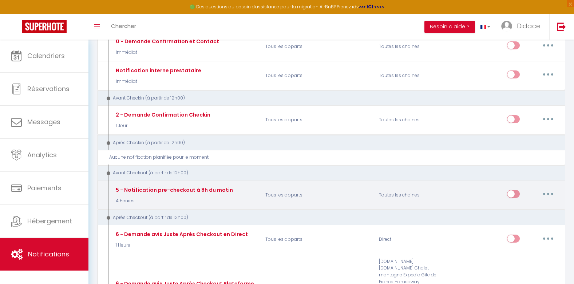
click at [550, 192] on button "button" at bounding box center [548, 194] width 20 height 12
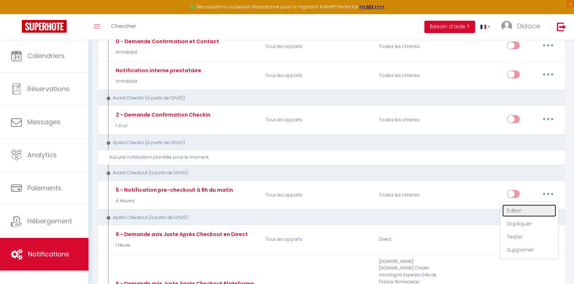
click at [518, 211] on link "Editer" at bounding box center [529, 211] width 54 height 12
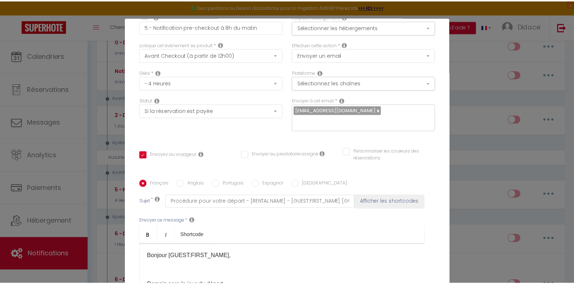
scroll to position [0, 0]
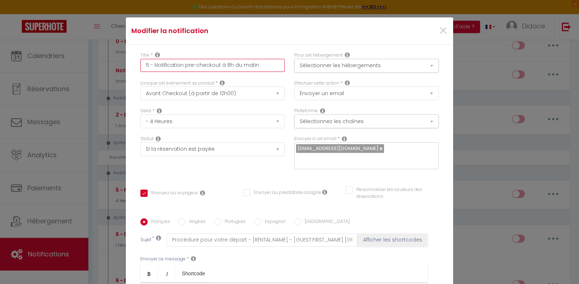
click at [202, 65] on input "5 - Notification pre-checkout à 8h du matin" at bounding box center [212, 65] width 144 height 13
click at [439, 30] on span "×" at bounding box center [443, 31] width 9 height 22
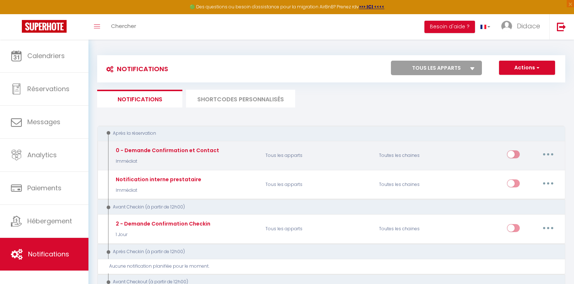
click at [544, 153] on button "button" at bounding box center [548, 155] width 20 height 12
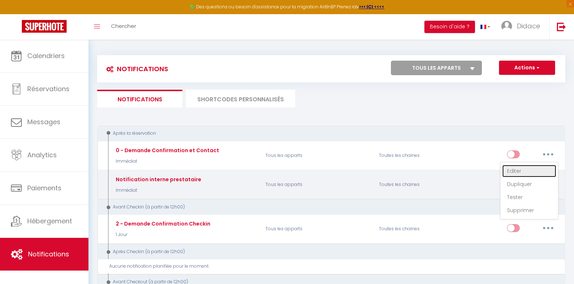
click at [515, 171] on link "Editer" at bounding box center [529, 171] width 54 height 12
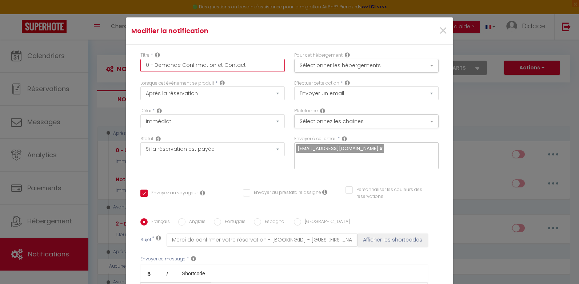
click at [246, 63] on input "0 - Demande Confirmation et Contact" at bounding box center [212, 65] width 144 height 13
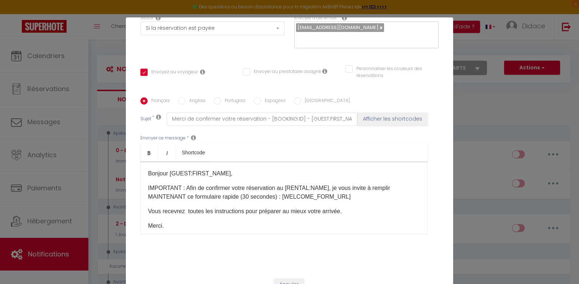
click at [474, 107] on div "Modifier la notification × Titre * 0 - Demande Confirmation et Contact Pour cet…" at bounding box center [289, 142] width 579 height 284
click at [465, 111] on div "Modifier la notification × Titre * 0 - Demande Confirmation et Contact Pour cet…" at bounding box center [289, 142] width 579 height 284
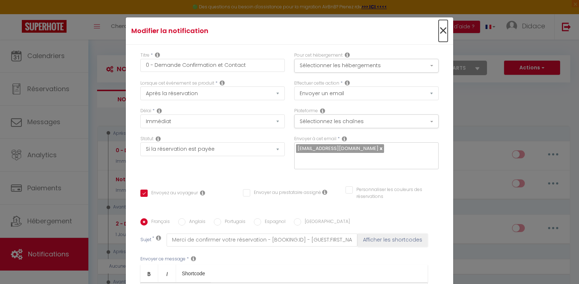
click at [439, 32] on span "×" at bounding box center [443, 31] width 9 height 22
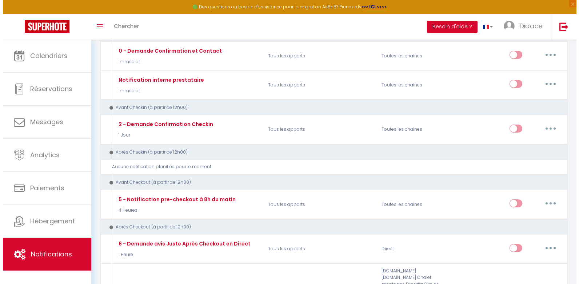
scroll to position [109, 0]
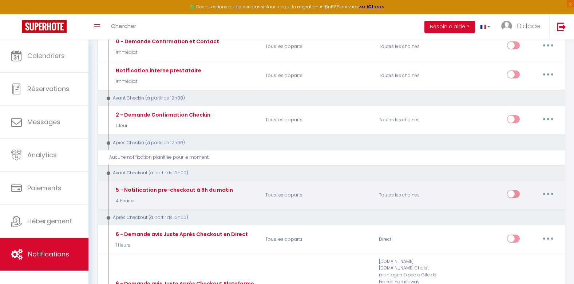
click at [546, 194] on button "button" at bounding box center [548, 194] width 20 height 12
click at [517, 210] on link "Editer" at bounding box center [529, 211] width 54 height 12
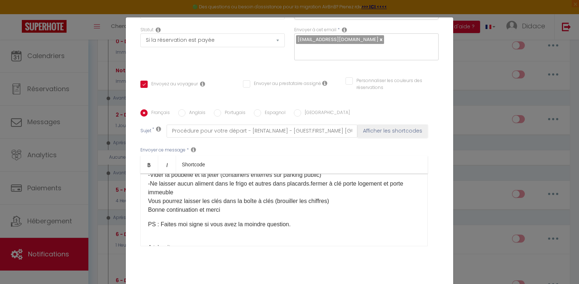
scroll to position [0, 0]
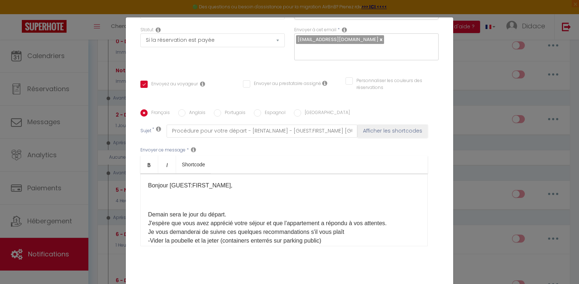
click at [476, 99] on div "Modifier la notification × Titre * 5 - Notification pre-checkout à 8h du matin …" at bounding box center [289, 142] width 579 height 284
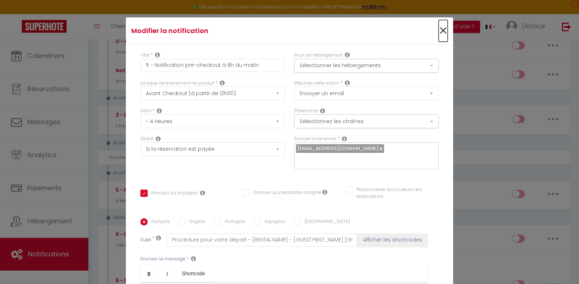
click at [439, 30] on span "×" at bounding box center [443, 31] width 9 height 22
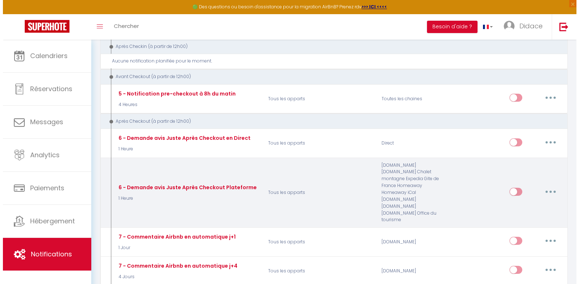
scroll to position [218, 0]
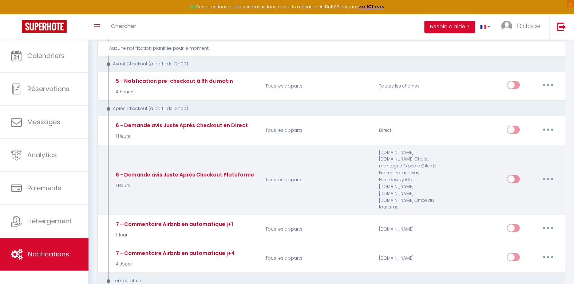
click at [548, 173] on button "button" at bounding box center [548, 179] width 20 height 12
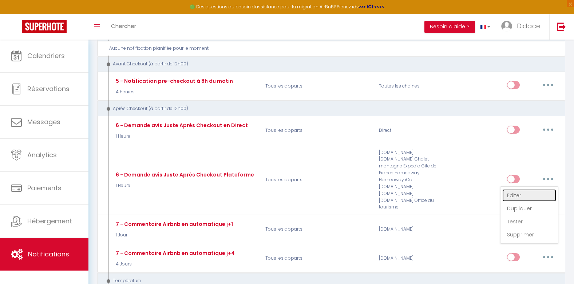
drag, startPoint x: 517, startPoint y: 190, endPoint x: 476, endPoint y: 205, distance: 42.9
click at [517, 190] on link "Editer" at bounding box center [529, 195] width 54 height 12
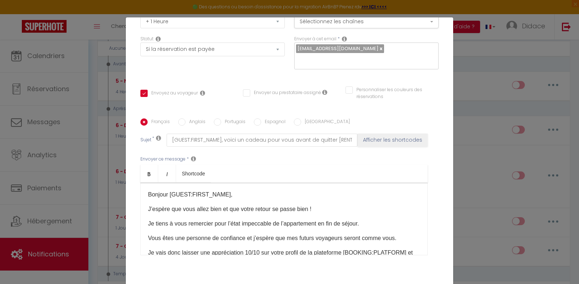
scroll to position [85, 0]
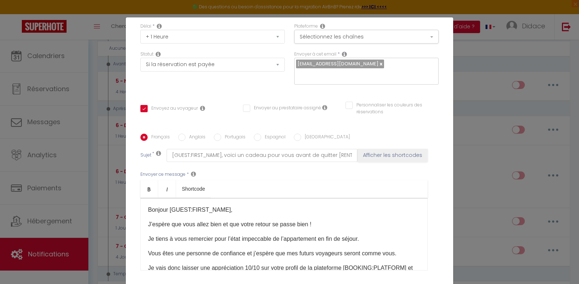
click at [469, 155] on div "Modifier la notification × Titre * 6 - Demande avis Juste Après Checkout Platef…" at bounding box center [289, 142] width 579 height 284
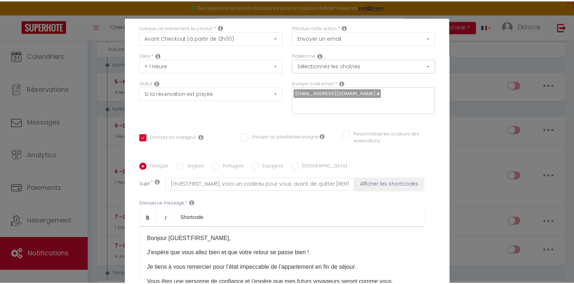
scroll to position [0, 0]
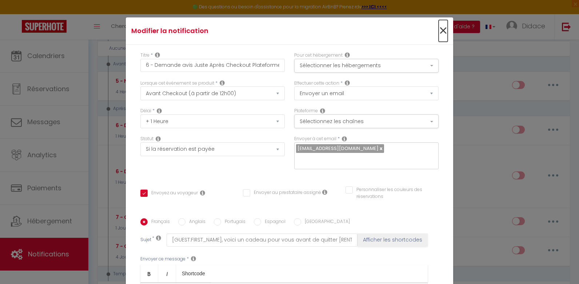
click at [439, 33] on span "×" at bounding box center [443, 31] width 9 height 22
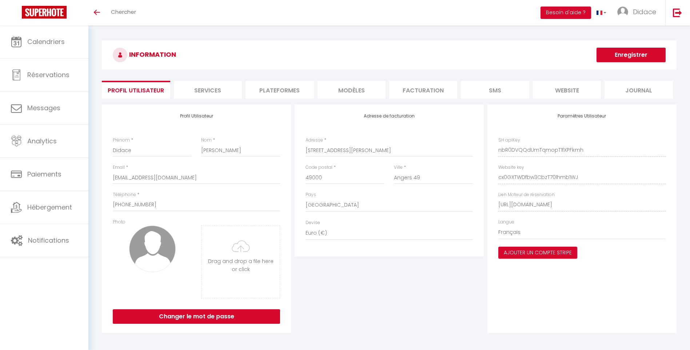
select select "28"
select select "fr"
